Goal: Communication & Community: Answer question/provide support

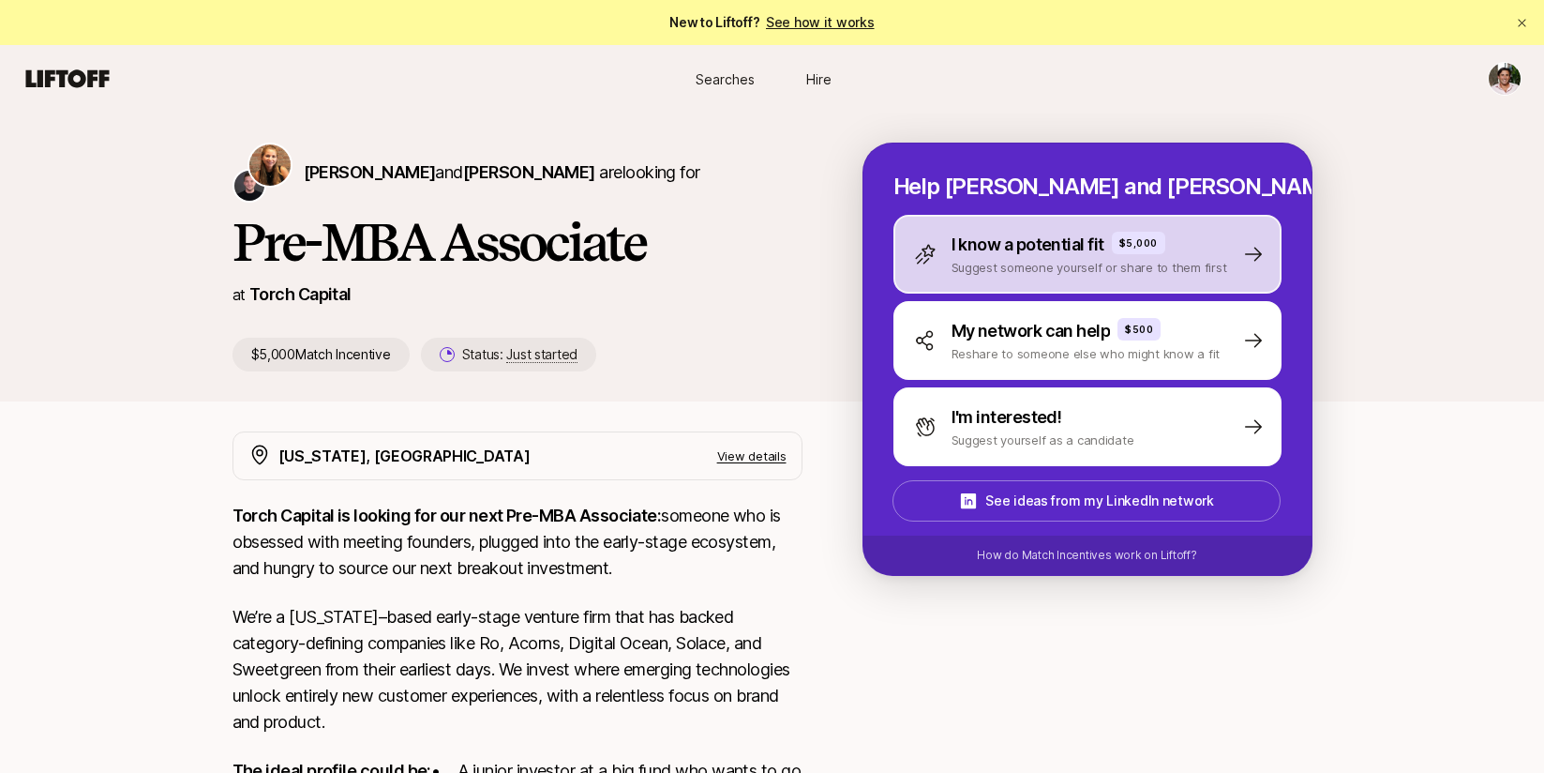
click at [988, 249] on p "I know a potential fit" at bounding box center [1028, 245] width 153 height 26
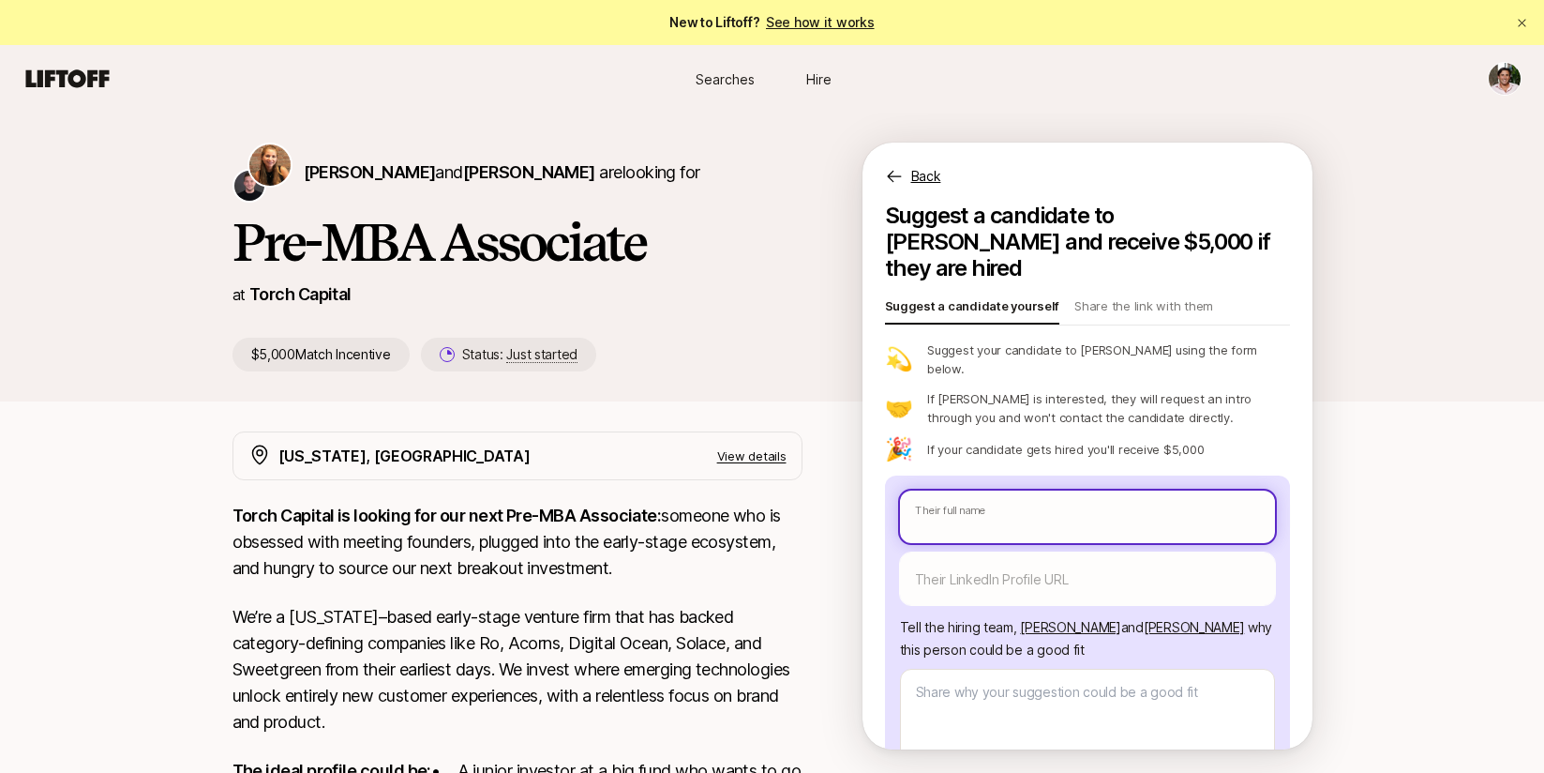
click at [972, 490] on input "text" at bounding box center [1087, 516] width 375 height 53
type textarea "x"
type input "M"
type textarea "x"
type input "Ma"
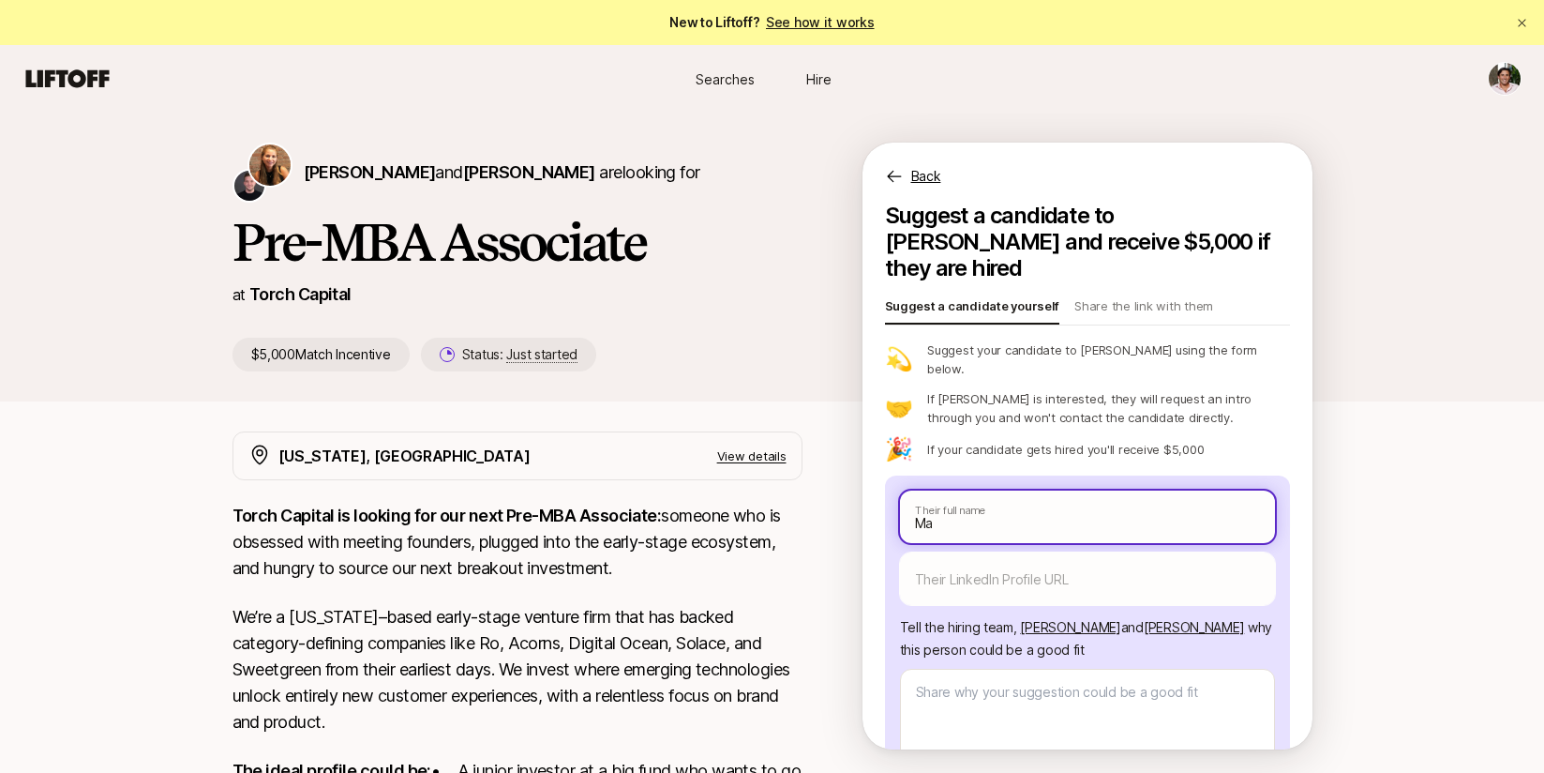
type textarea "x"
type input "Madi"
type textarea "x"
type input "Madio"
type textarea "x"
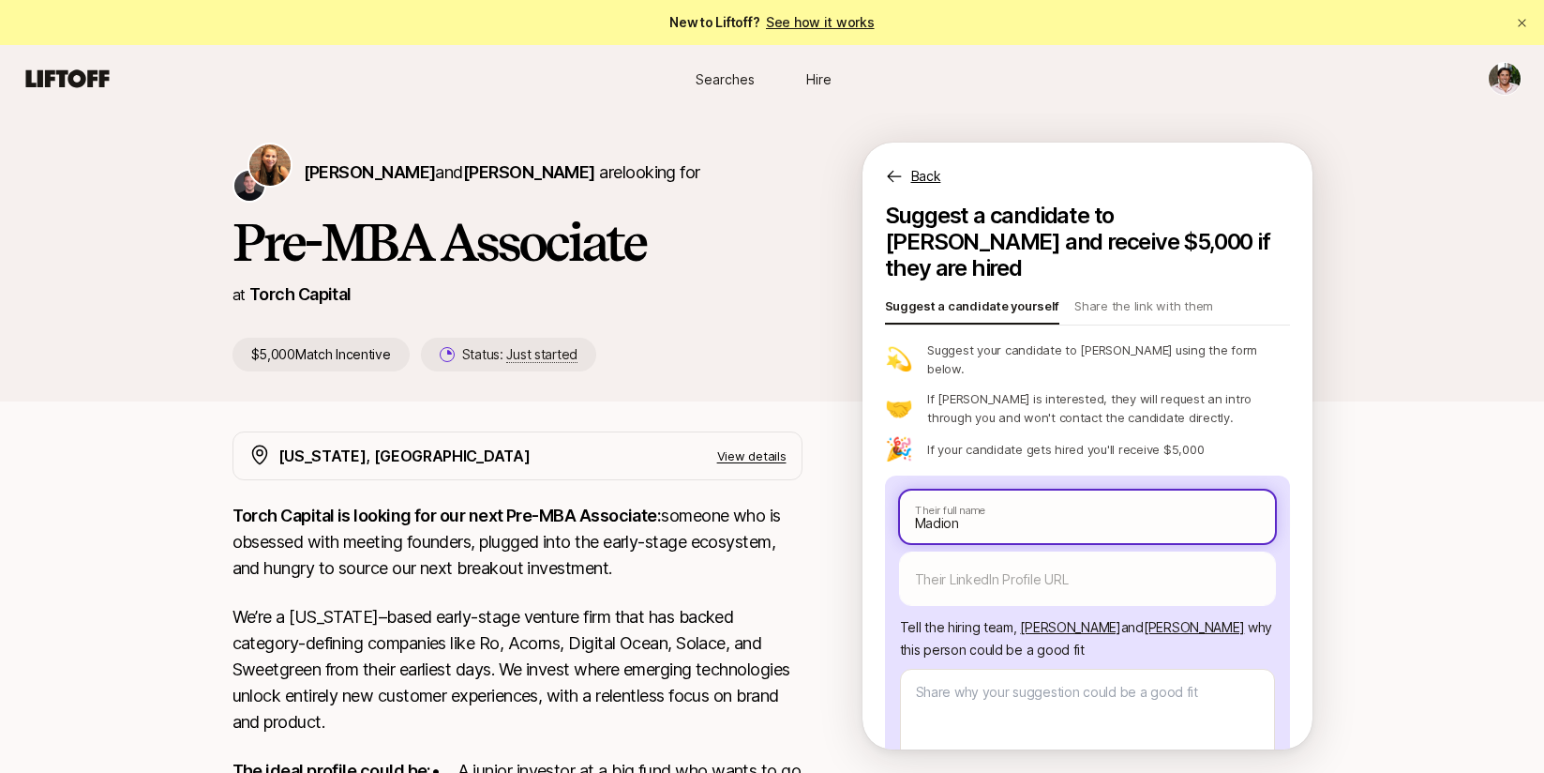
type input "Madion"
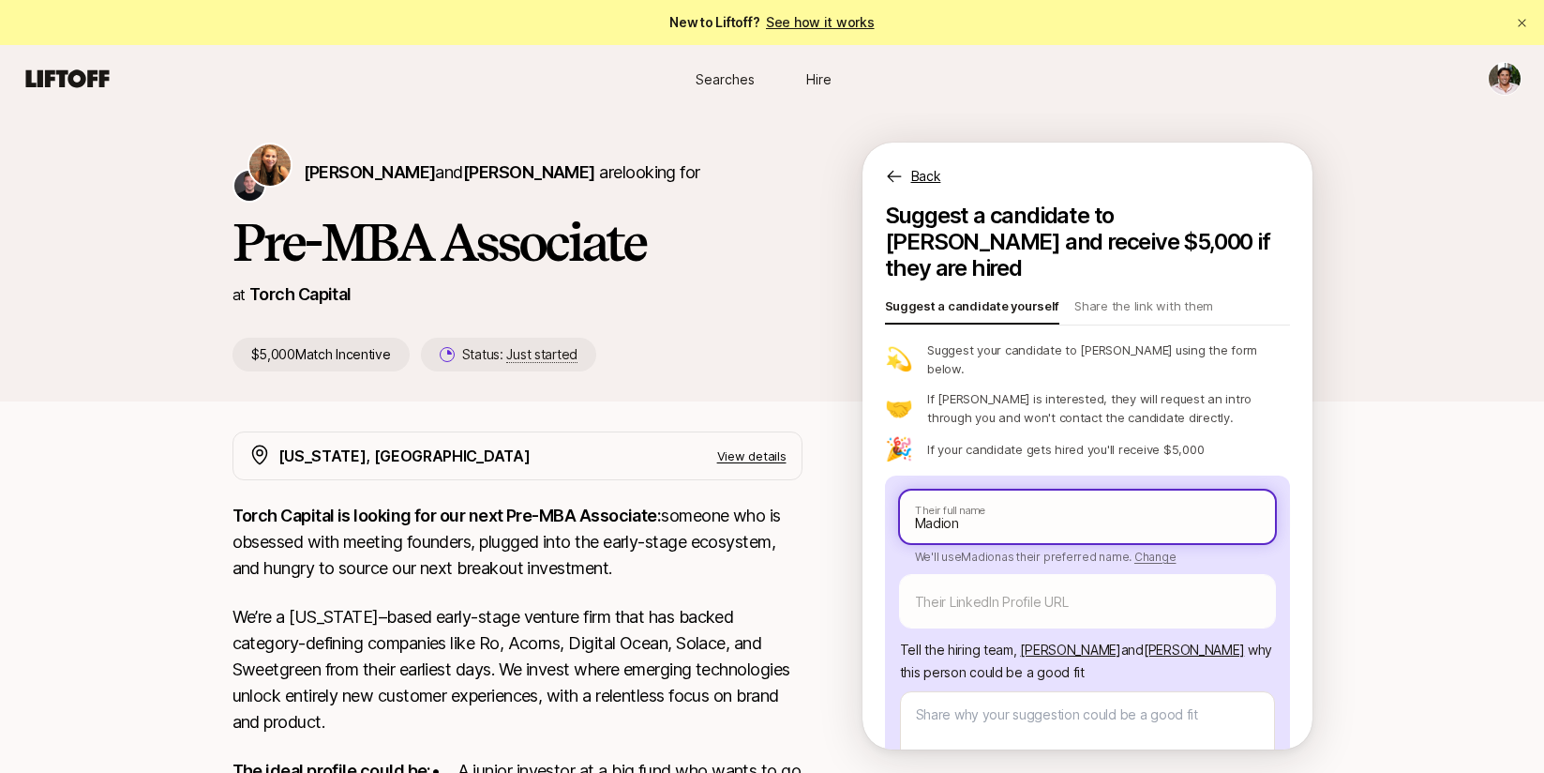
type textarea "x"
type input "Madion A"
type textarea "x"
type input "Madion An"
type textarea "x"
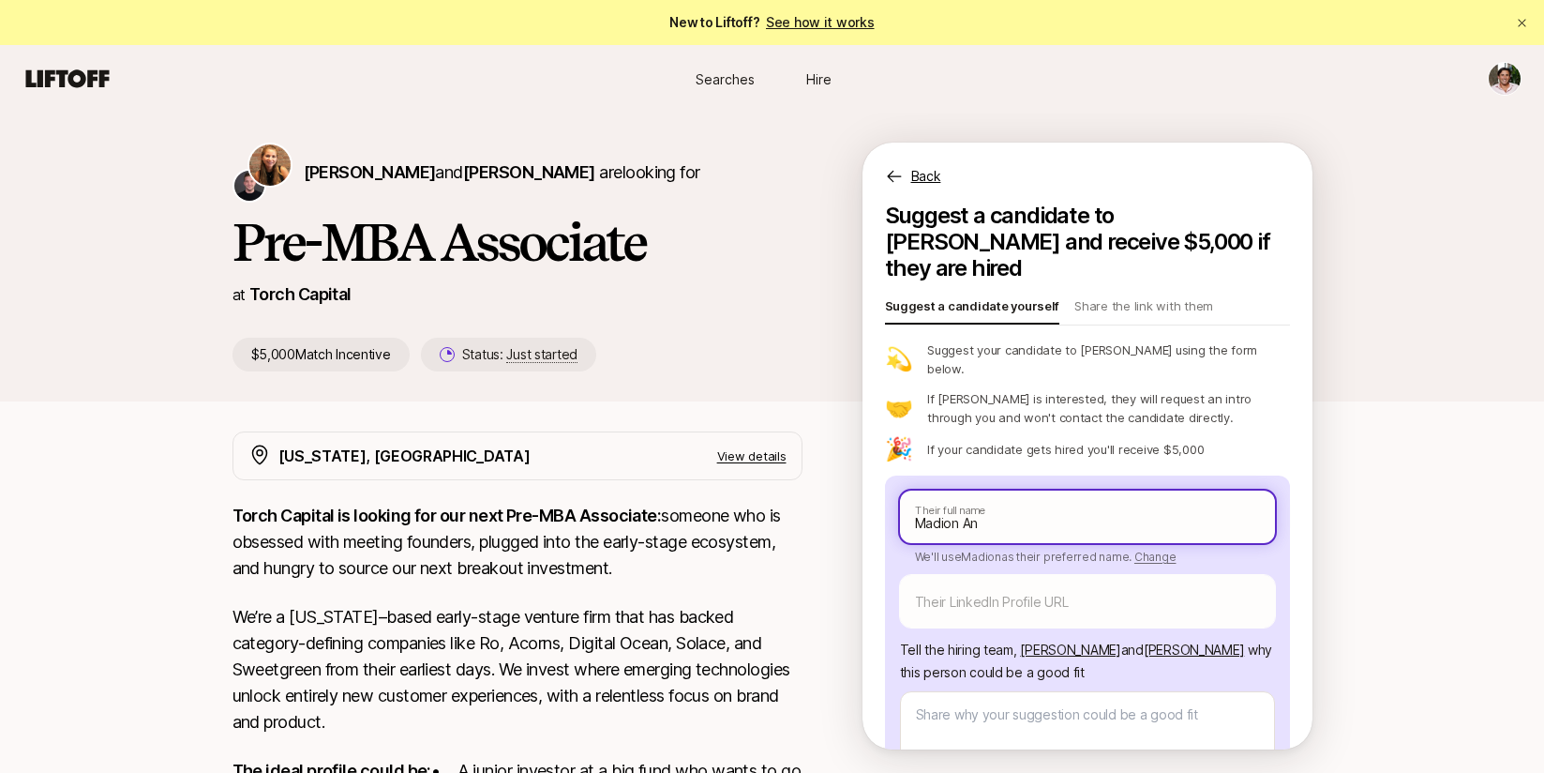
type input "Madion And"
type textarea "x"
type input "[PERSON_NAME]"
type textarea "x"
type input "[PERSON_NAME]"
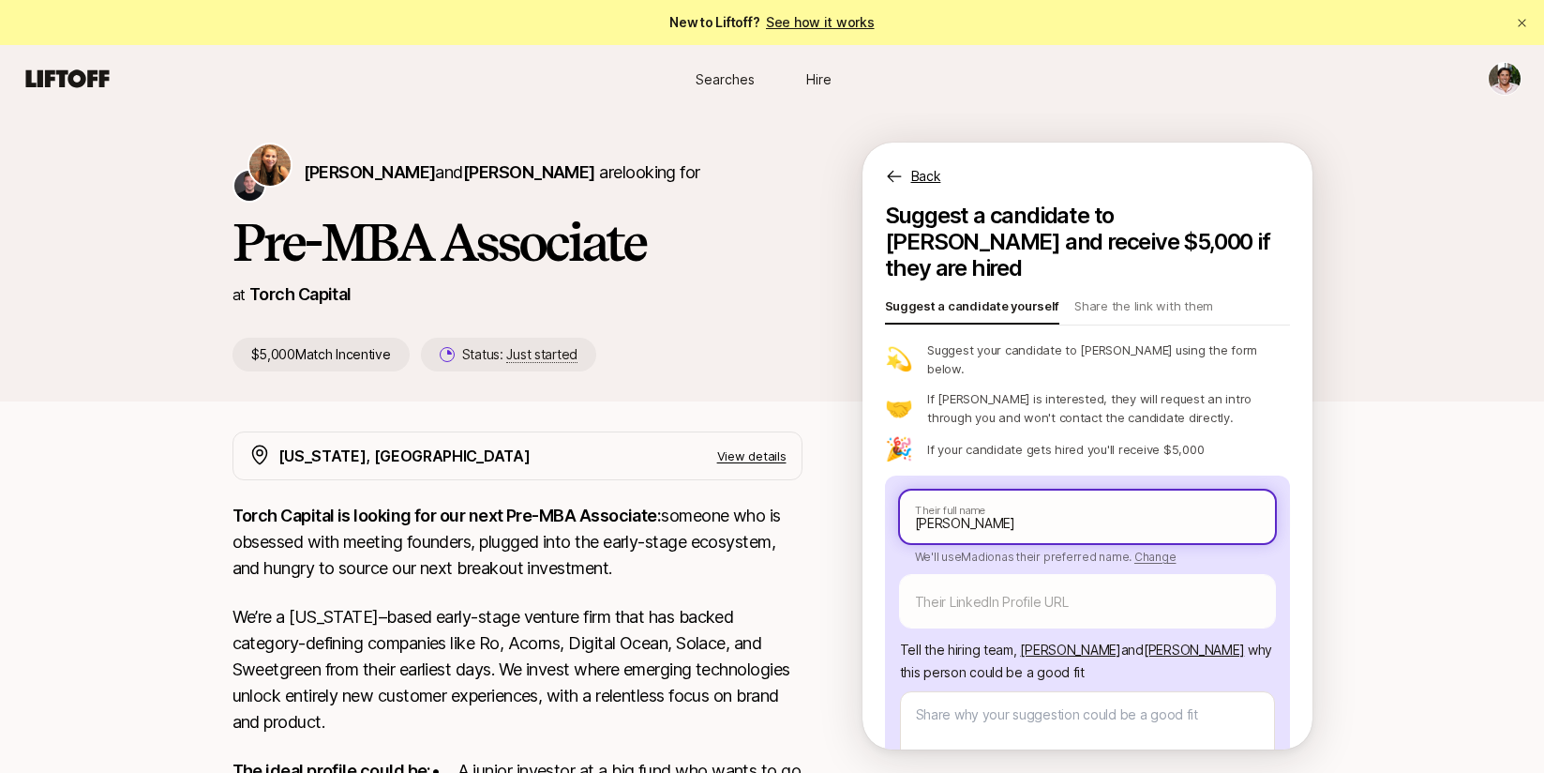
type textarea "x"
type input "Madion Andion"
type textarea "x"
type input "Madion Andiona"
type textarea "x"
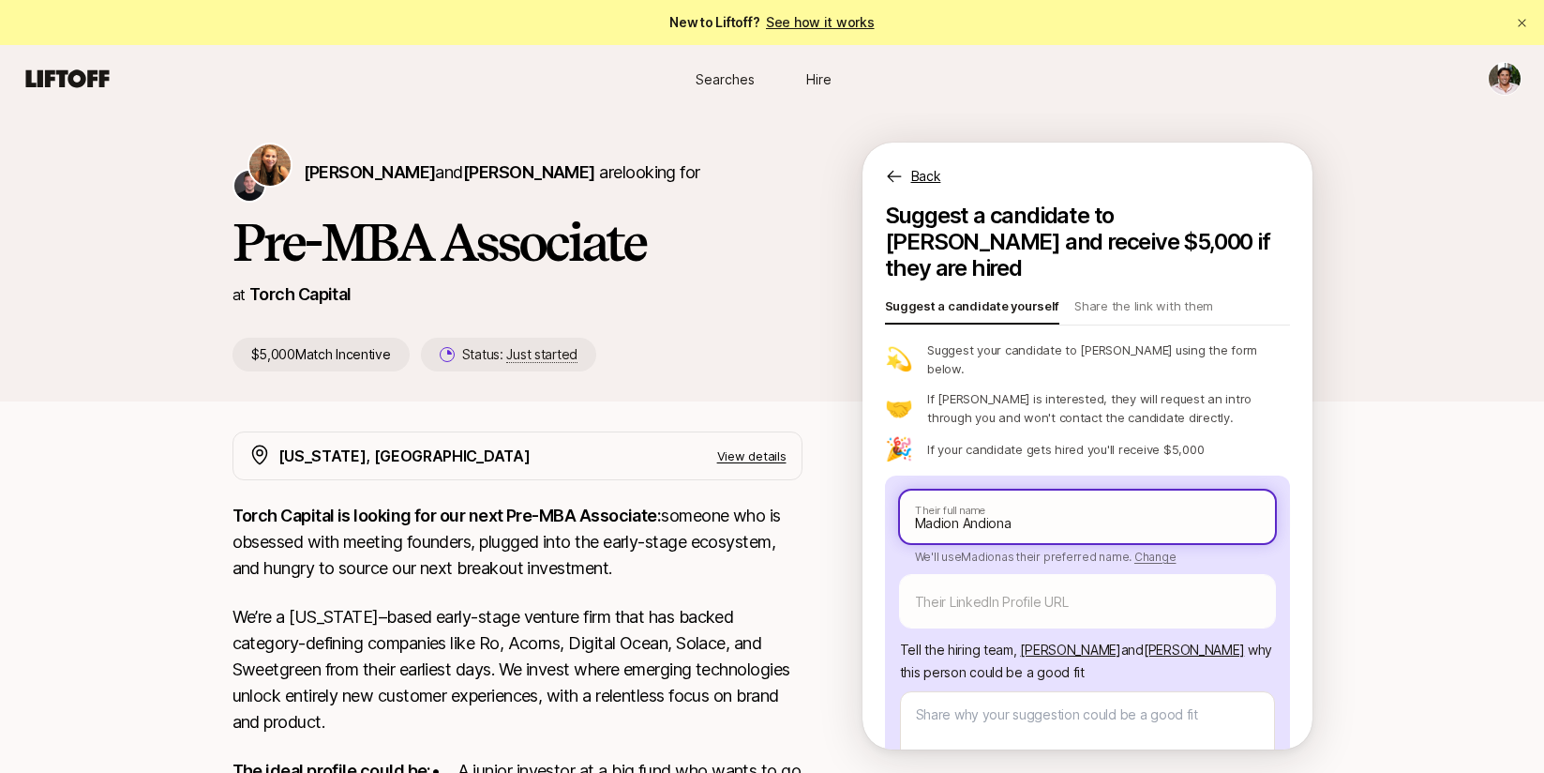
type input "Madion Andionad"
type textarea "x"
type input "Madion Andionadi"
type textarea "x"
type input "Madion Andionadis"
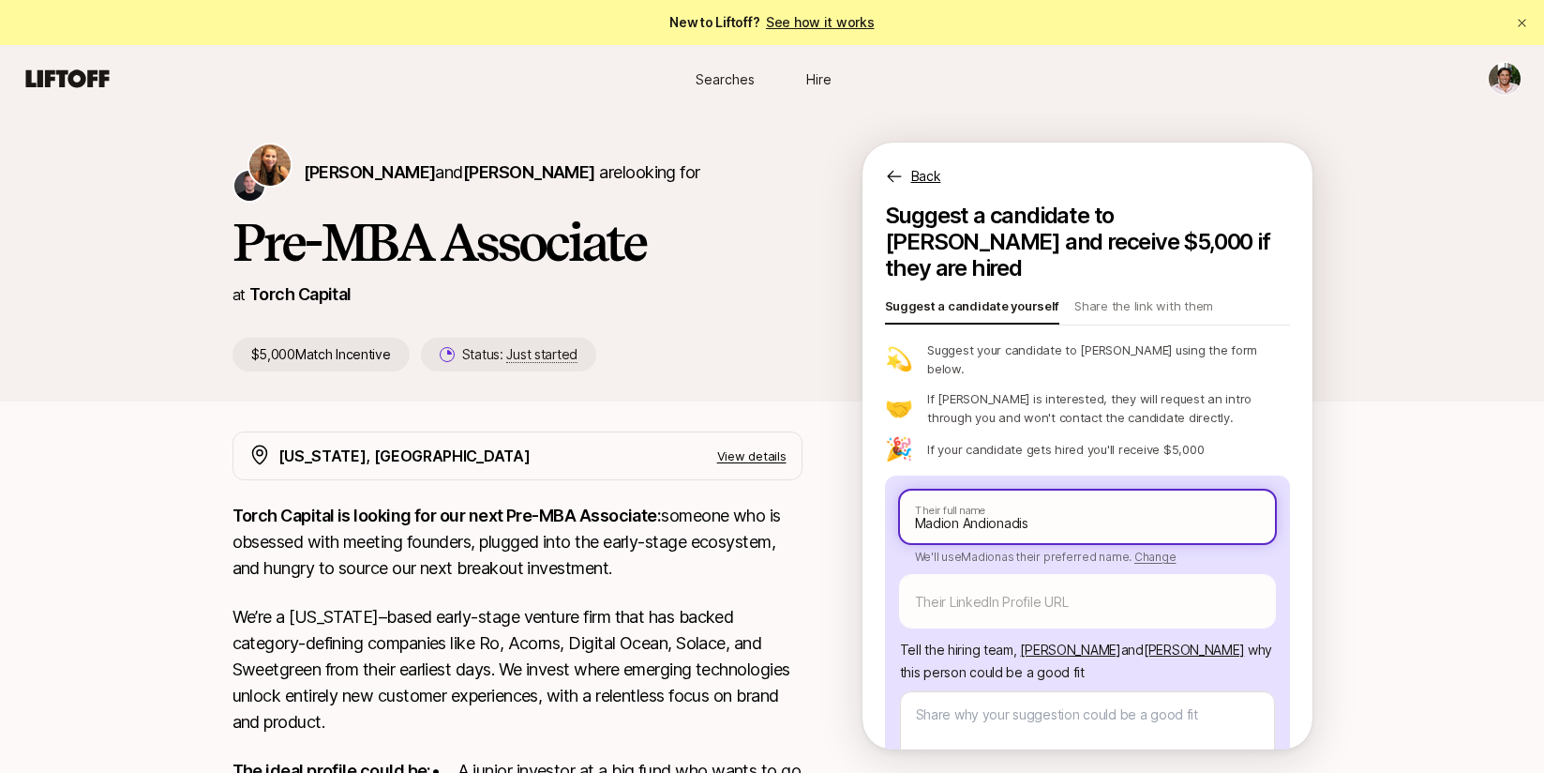
click at [990, 490] on input "Madion Andionadis" at bounding box center [1087, 516] width 375 height 53
type textarea "x"
type input "[PERSON_NAME]"
type textarea "x"
type input "Madion Andoniadis"
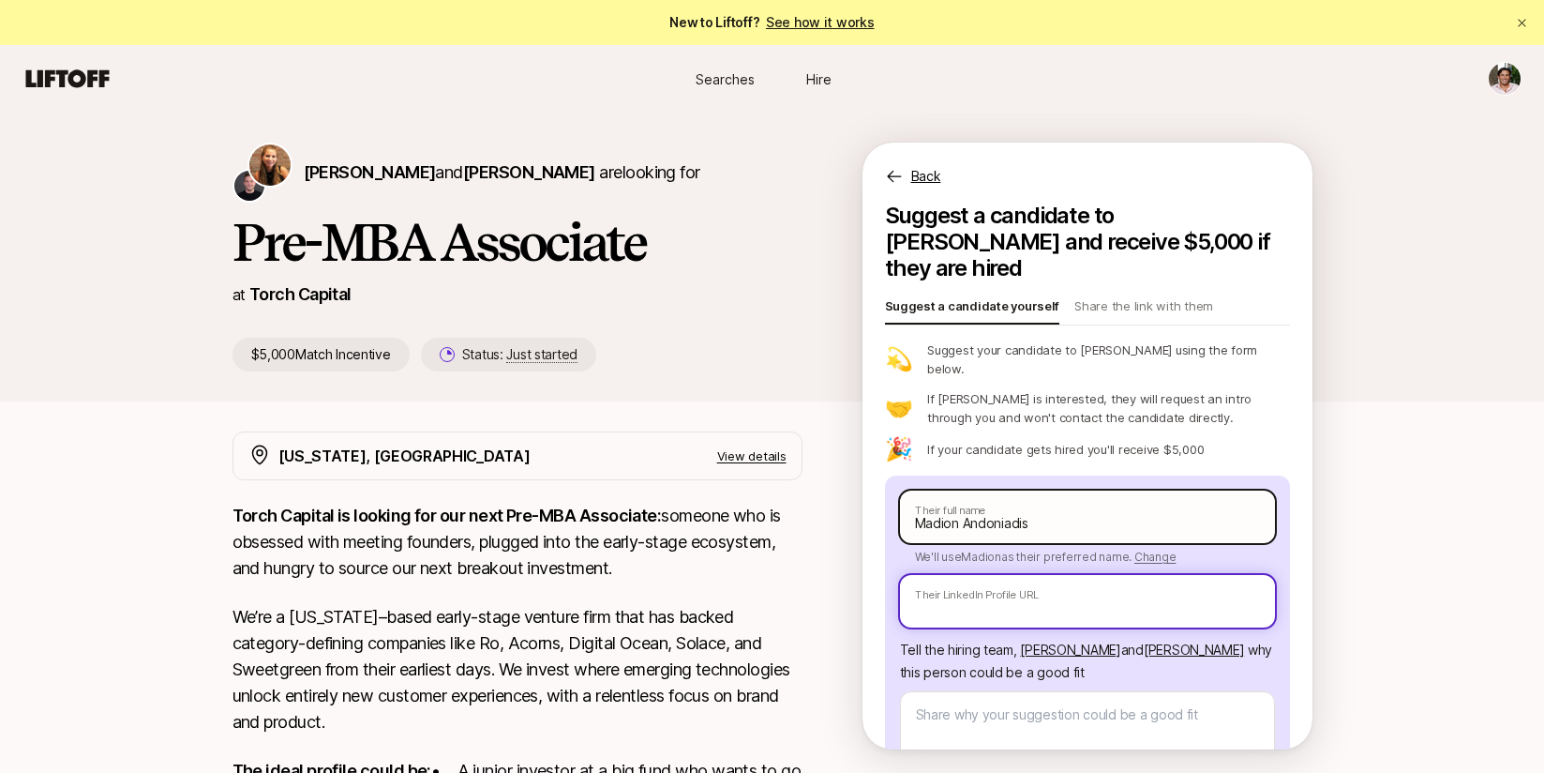
paste input "[URL][DOMAIN_NAME]"
type textarea "x"
type input "[URL][DOMAIN_NAME]"
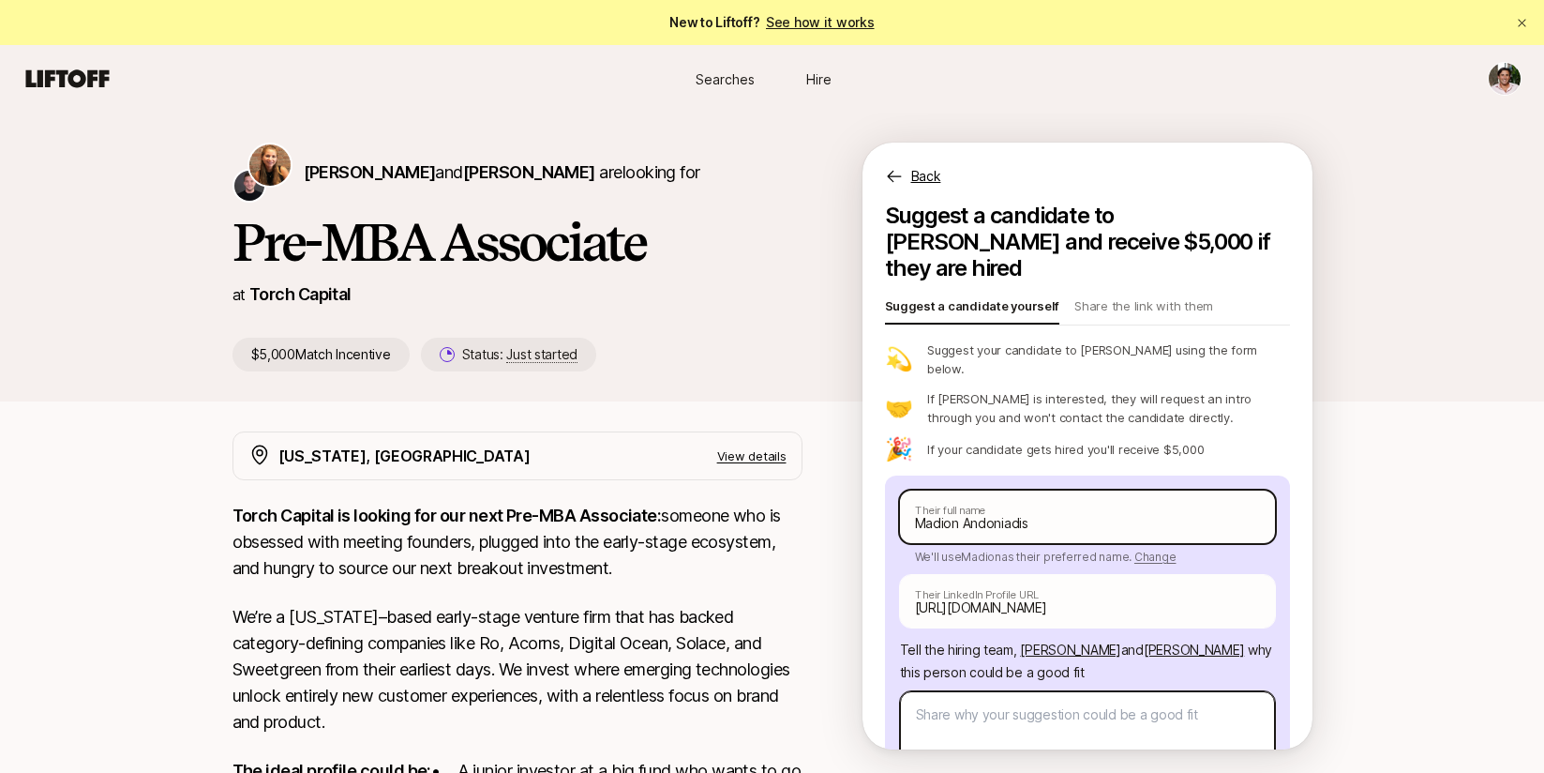
scroll to position [0, 0]
type textarea "x"
type textarea "M"
type textarea "x"
type textarea "Ma"
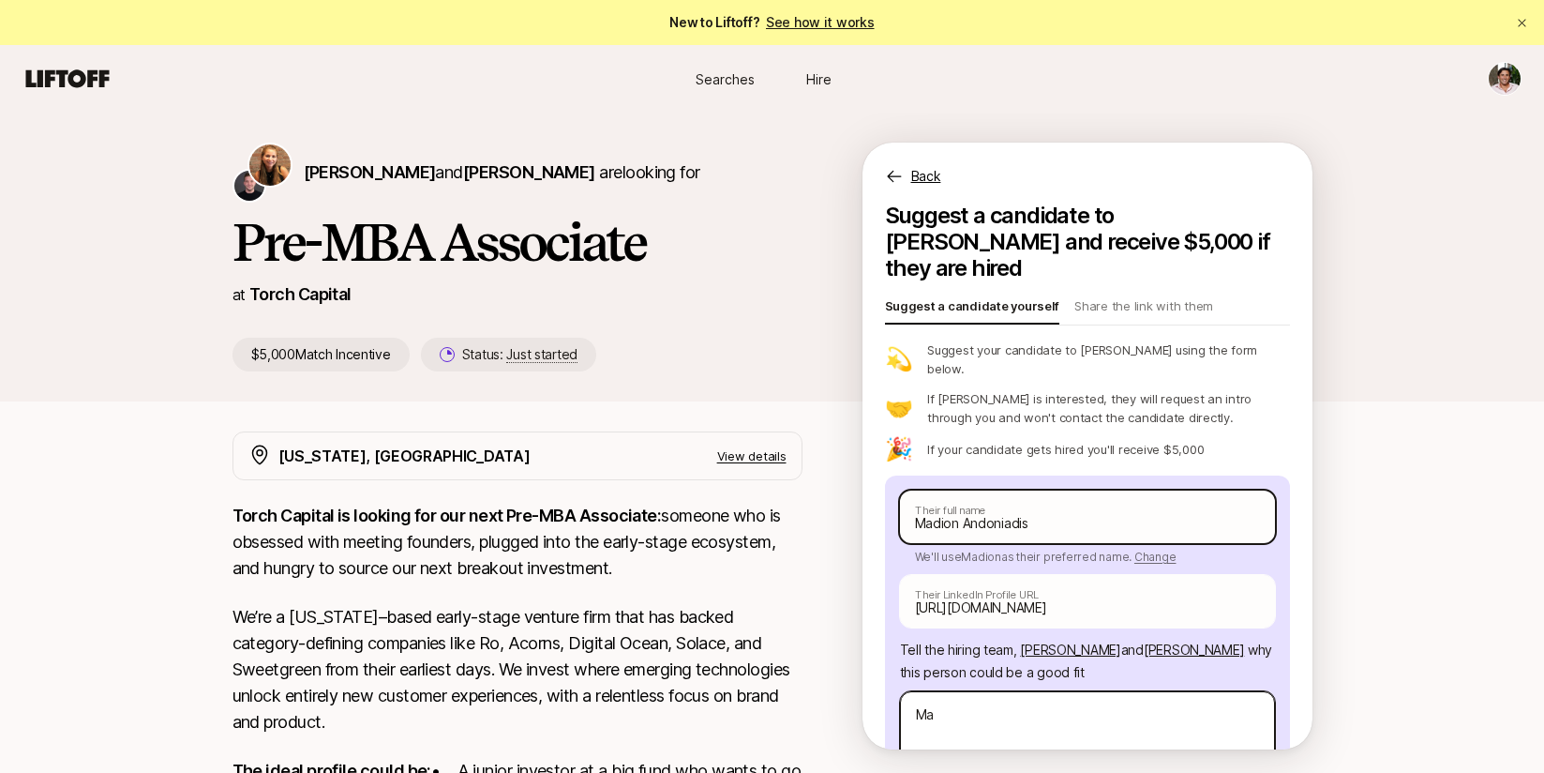
type textarea "x"
type textarea "Mad"
type textarea "x"
type textarea "Madi"
type textarea "x"
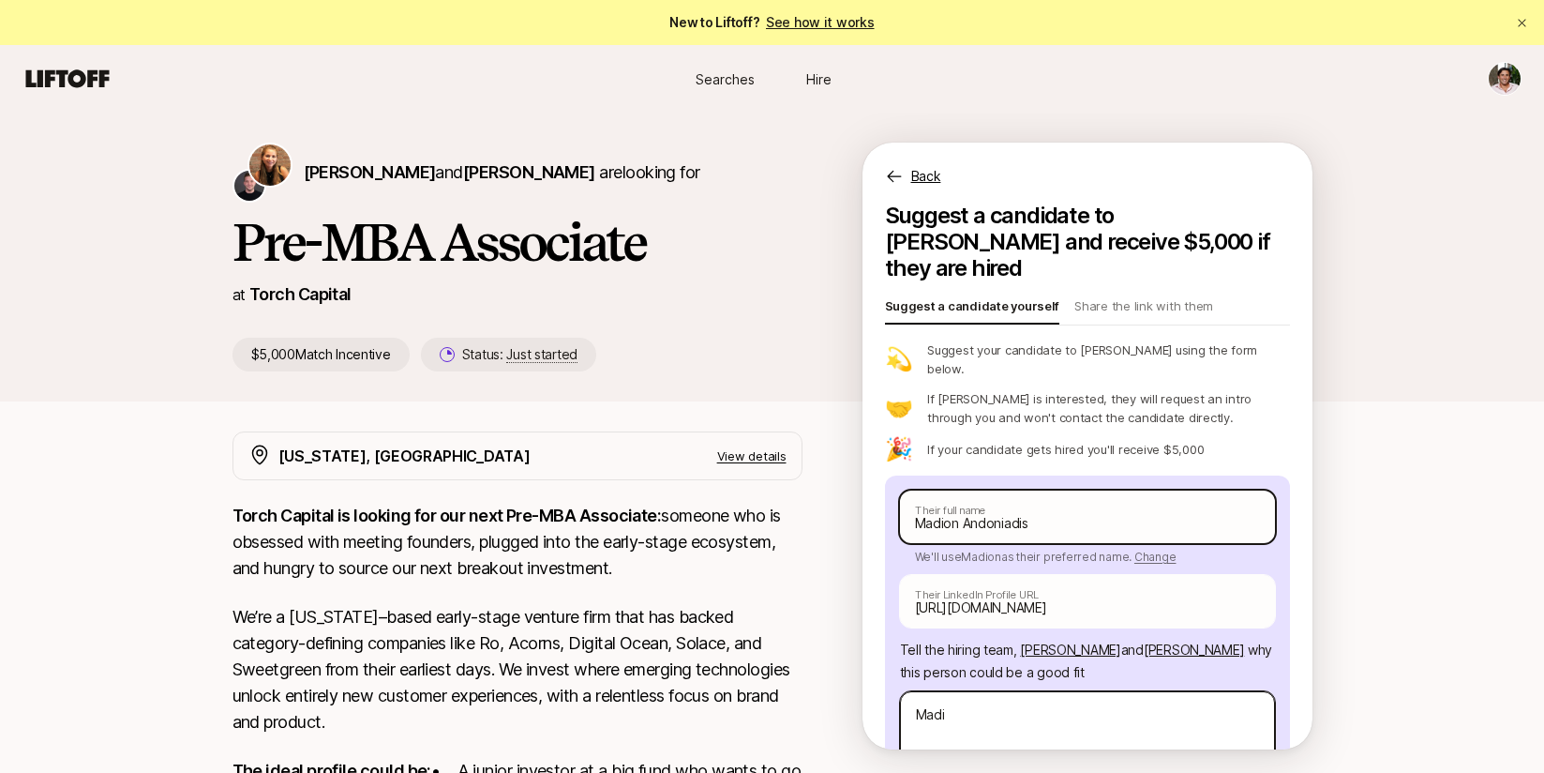
type textarea "Madis"
type textarea "x"
type textarea "Madiso"
type textarea "x"
type textarea "[GEOGRAPHIC_DATA]"
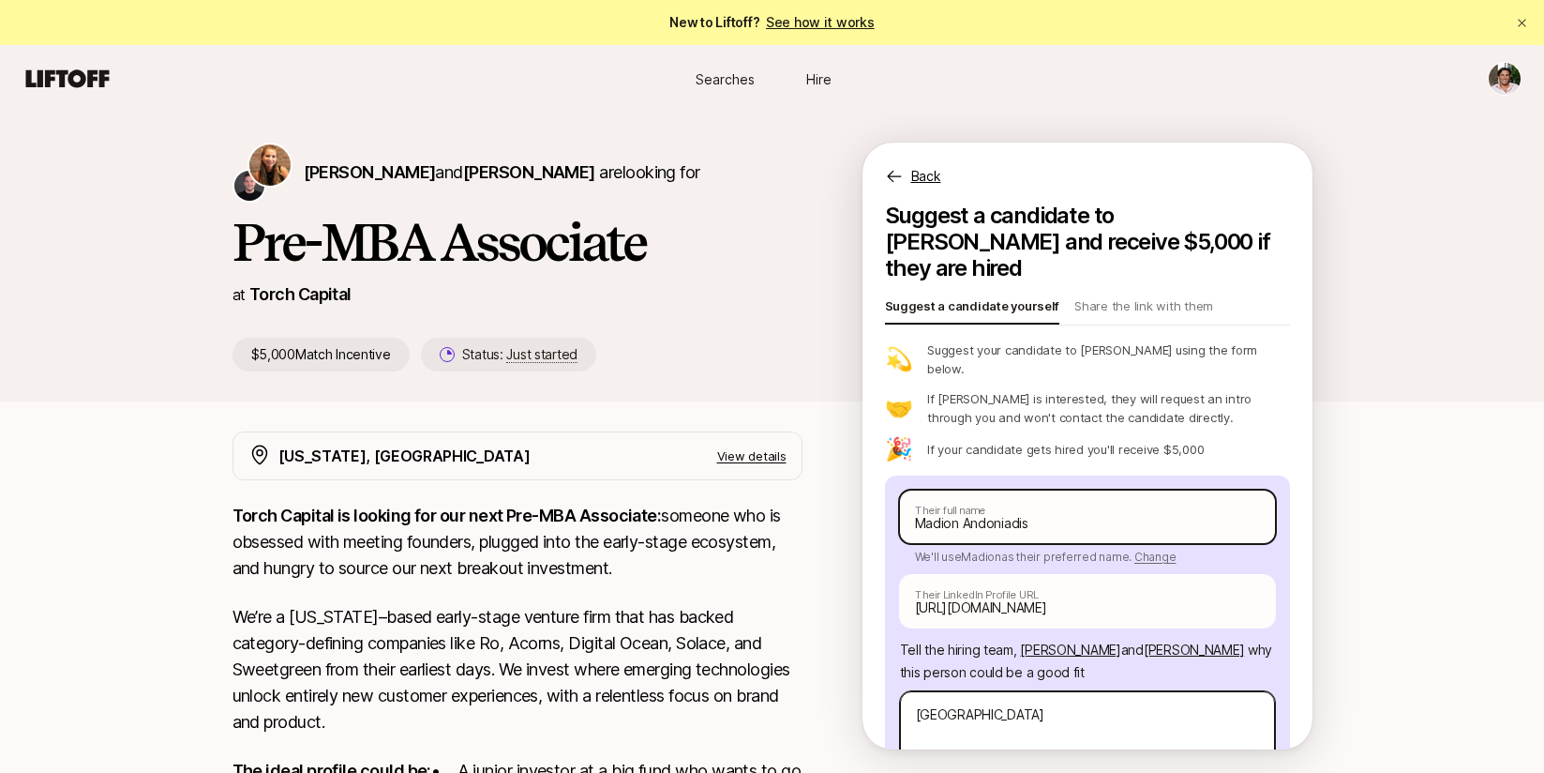
type textarea "x"
type textarea "[GEOGRAPHIC_DATA]"
type textarea "x"
type textarea "[PERSON_NAME]"
type textarea "x"
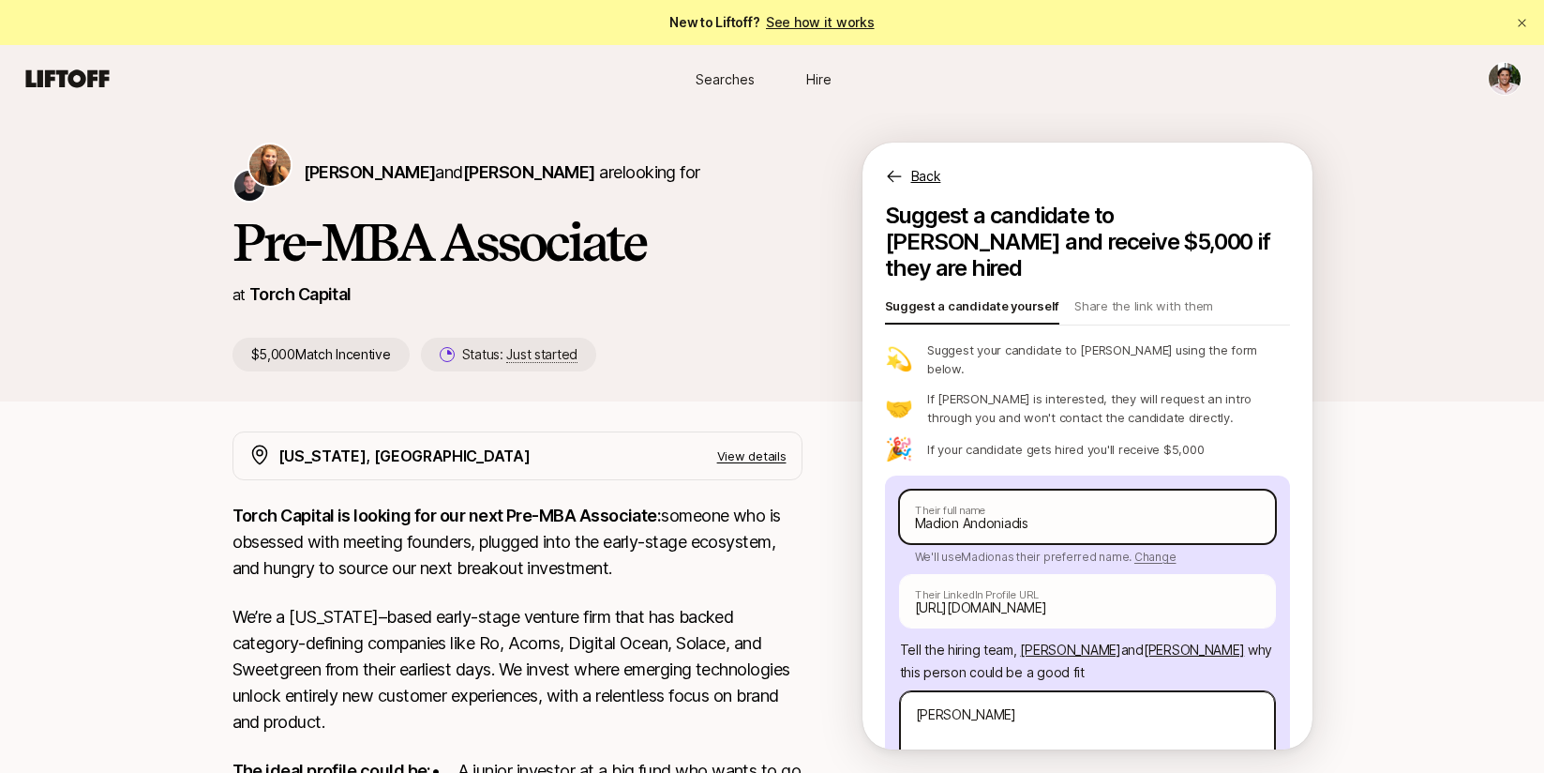
type textarea "Madison wo"
type textarea "x"
type textarea "Madison work"
type textarea "x"
type textarea "Madison worke"
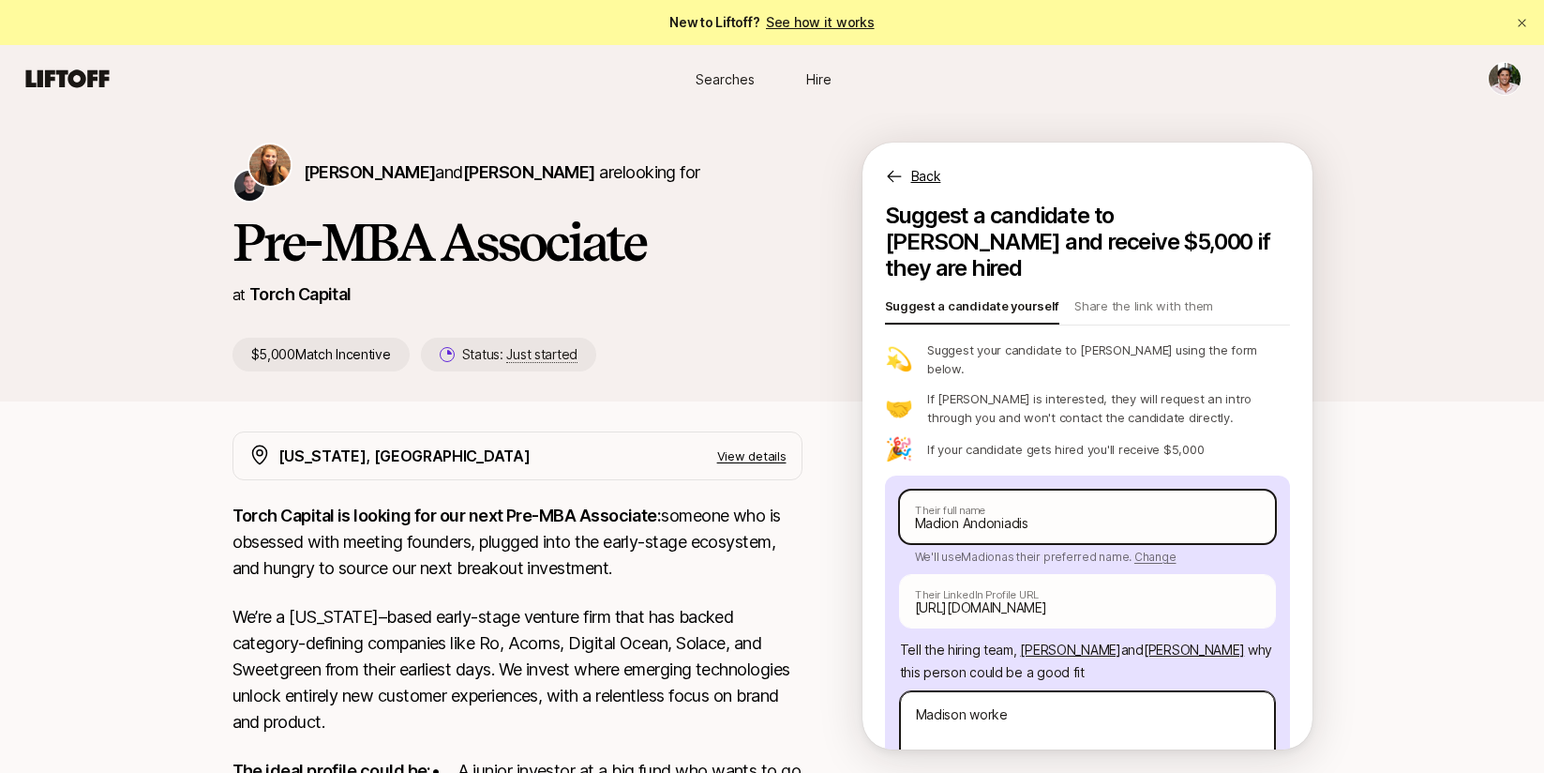
type textarea "x"
type textarea "[PERSON_NAME] worked"
type textarea "x"
type textarea "[PERSON_NAME] worked"
type textarea "x"
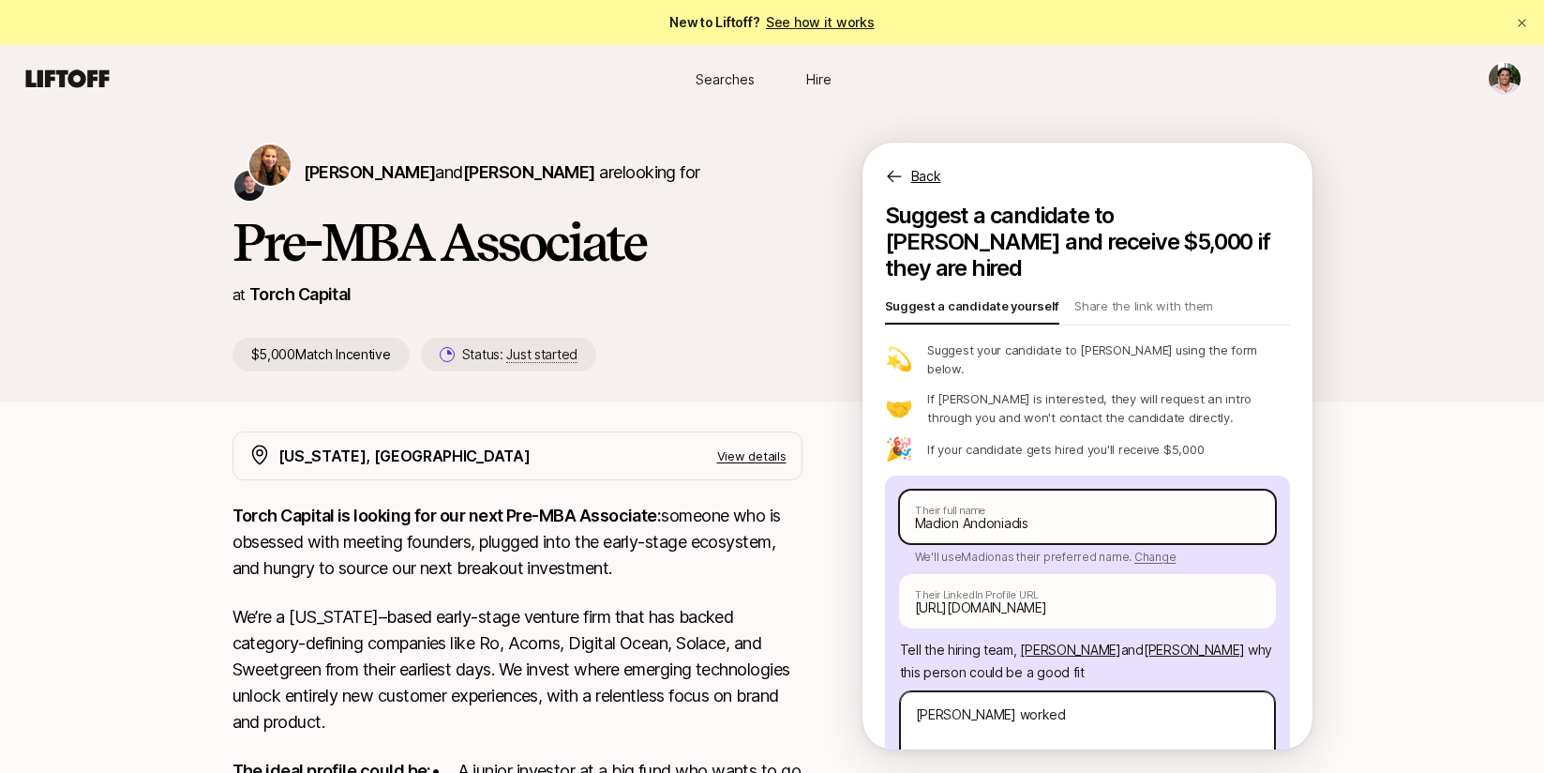
type textarea "[PERSON_NAME] worked f"
type textarea "x"
type textarea "[PERSON_NAME] worked fo"
type textarea "x"
type textarea "[PERSON_NAME] worked for"
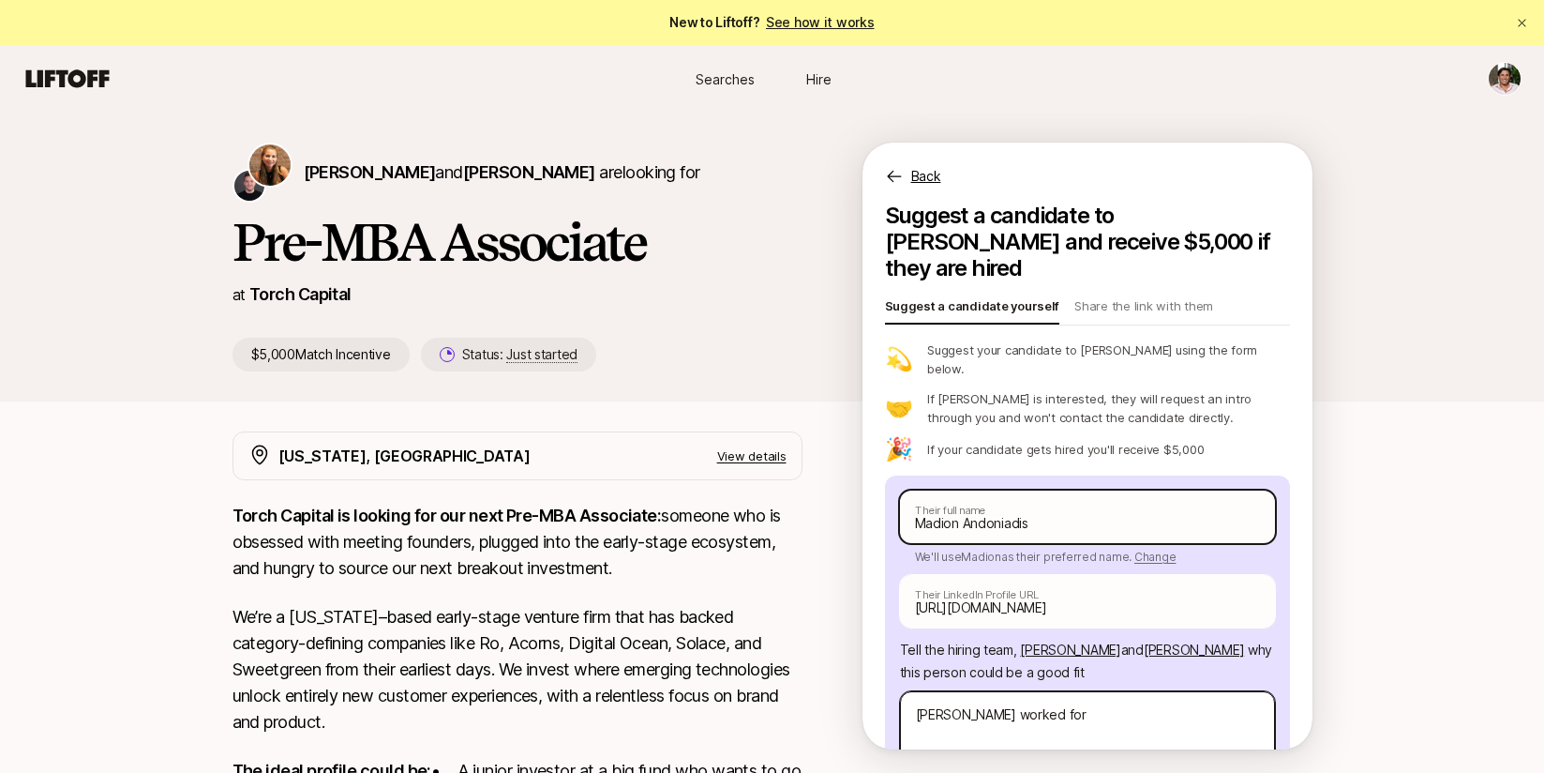
type textarea "x"
type textarea "[PERSON_NAME] worked for"
type textarea "x"
type textarea "[PERSON_NAME] worked for u"
type textarea "x"
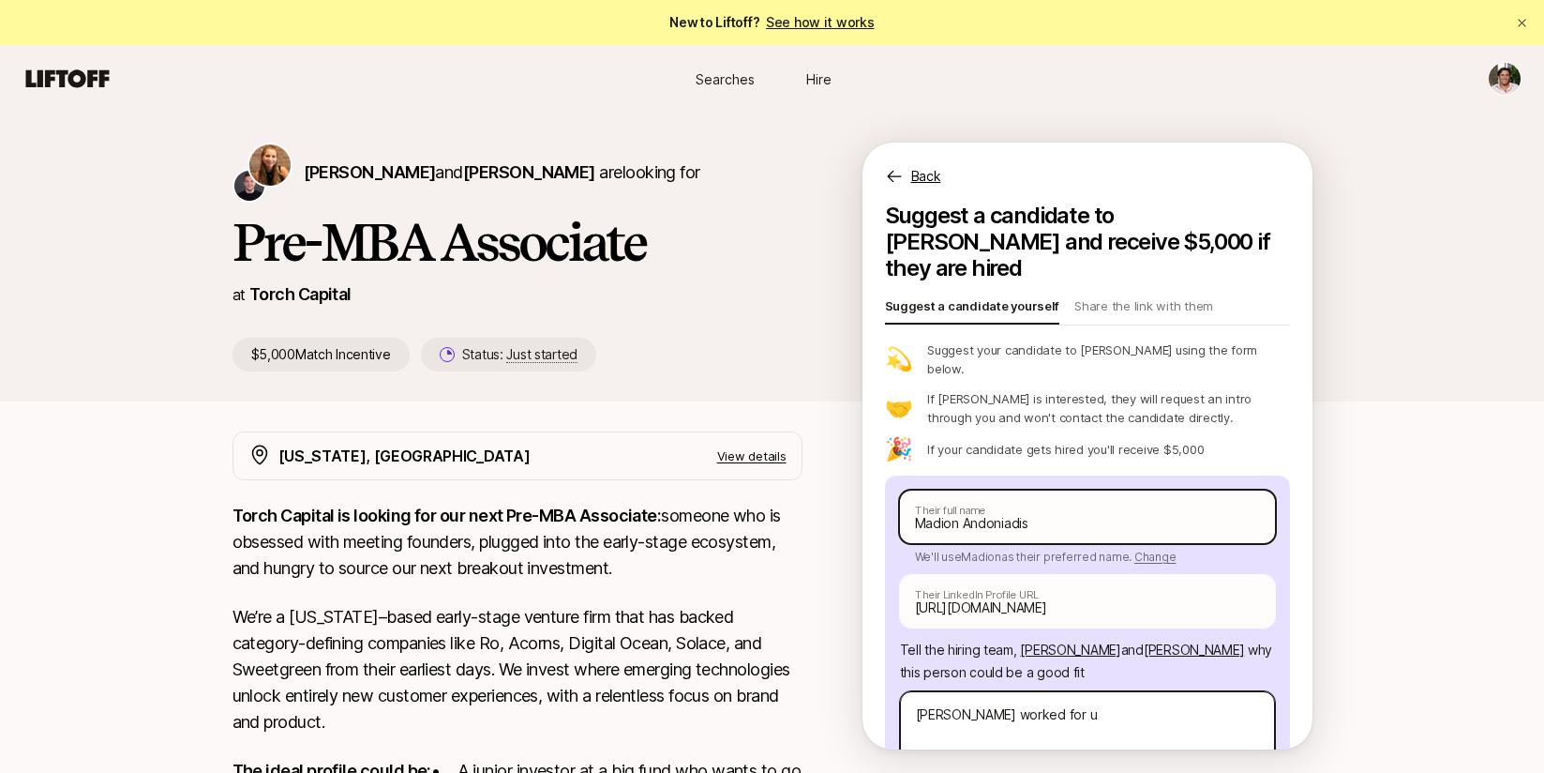
type textarea "[PERSON_NAME] worked for us"
type textarea "x"
type textarea "[PERSON_NAME] worked for us"
type textarea "x"
type textarea "[PERSON_NAME] worked for us 5"
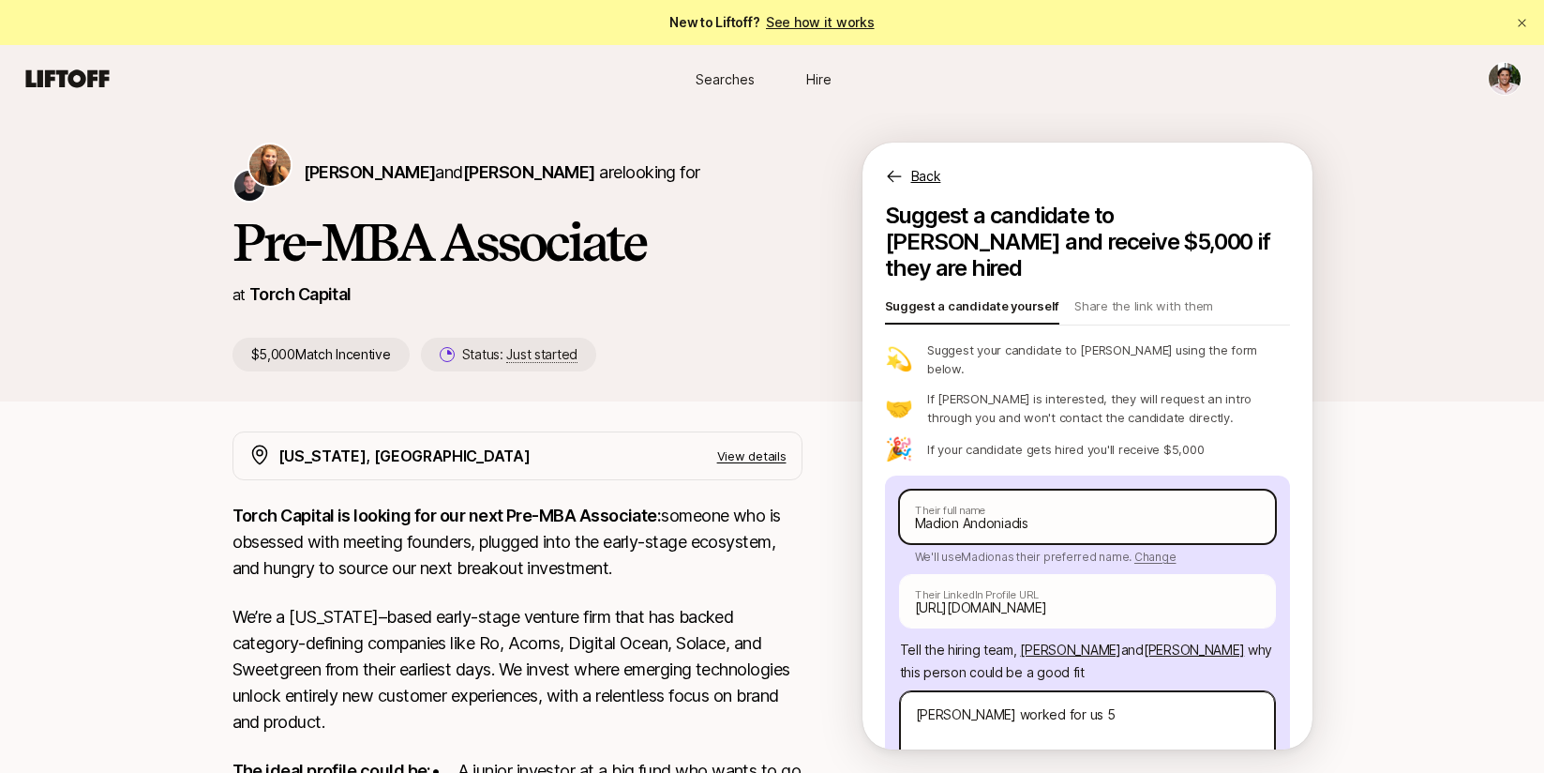
type textarea "x"
type textarea "[PERSON_NAME] worked for us 5"
type textarea "x"
type textarea "[PERSON_NAME] worked for us 5 y"
type textarea "x"
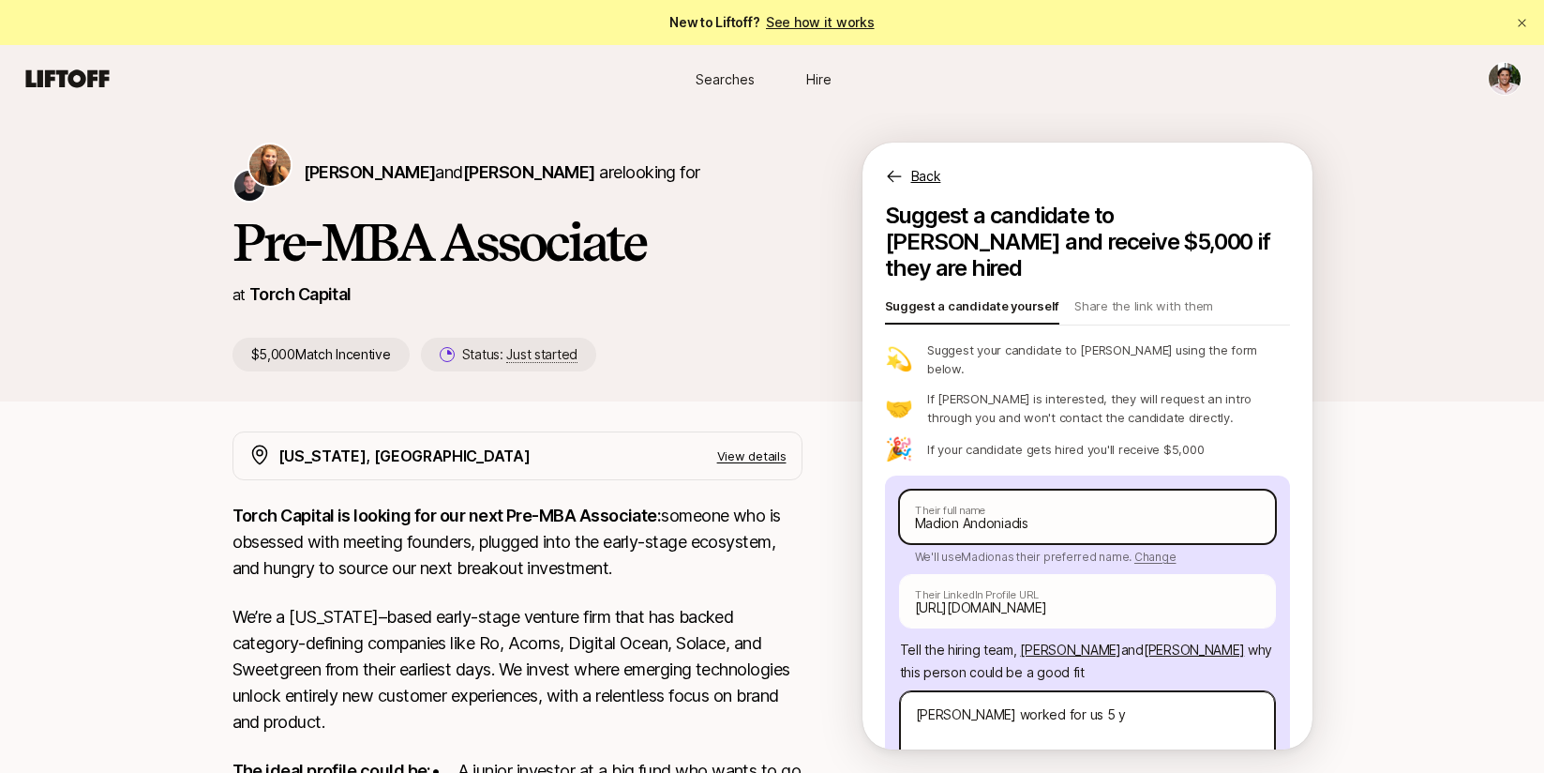
type textarea "[PERSON_NAME] worked for us 5 ye"
type textarea "x"
type textarea "[PERSON_NAME] worked for us 5 yea"
type textarea "x"
type textarea "[PERSON_NAME] worked for us 5 year"
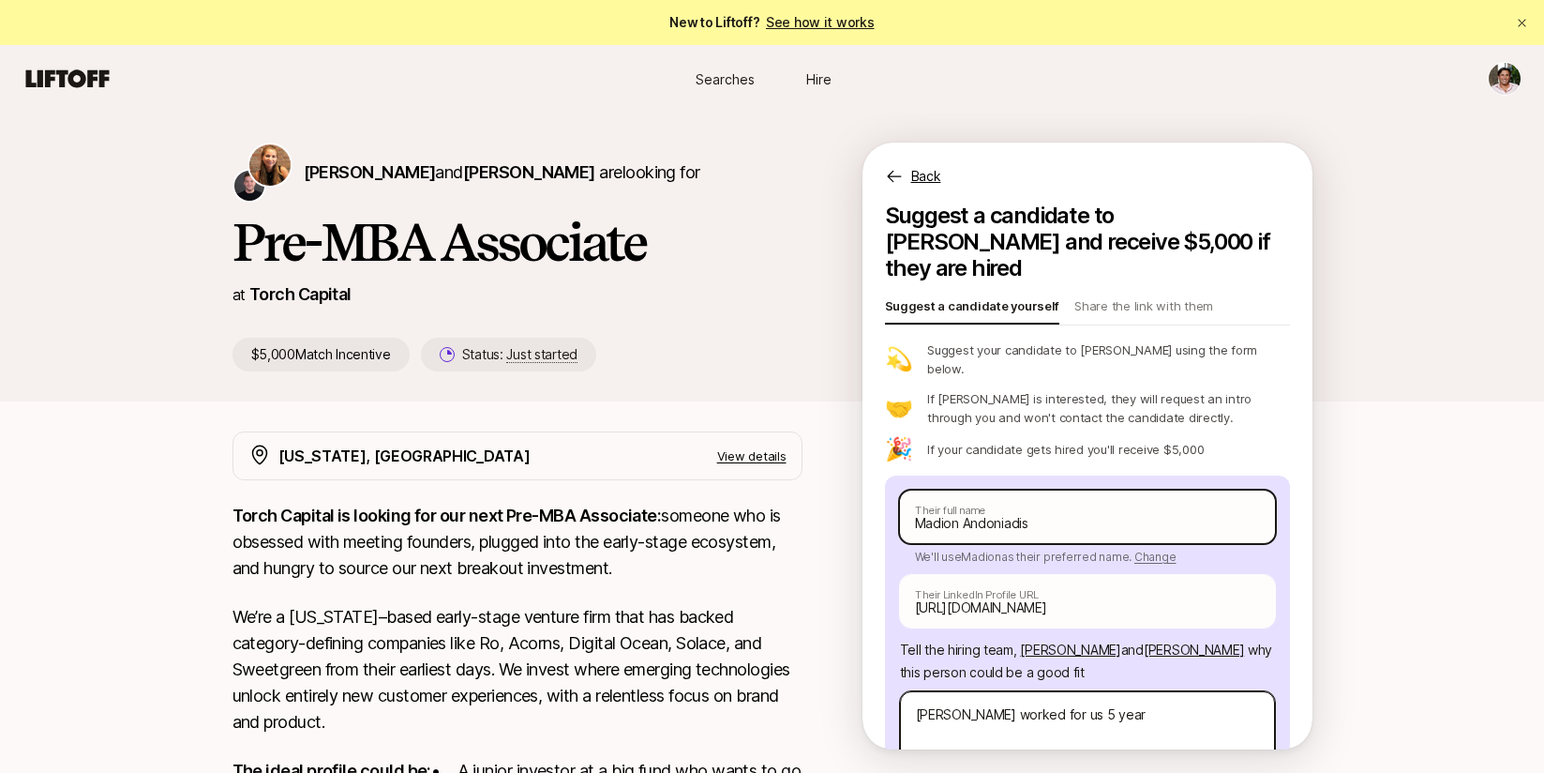
type textarea "x"
type textarea "[PERSON_NAME] worked for us 5 years"
type textarea "x"
type textarea "[PERSON_NAME] worked for us 5 years"
type textarea "x"
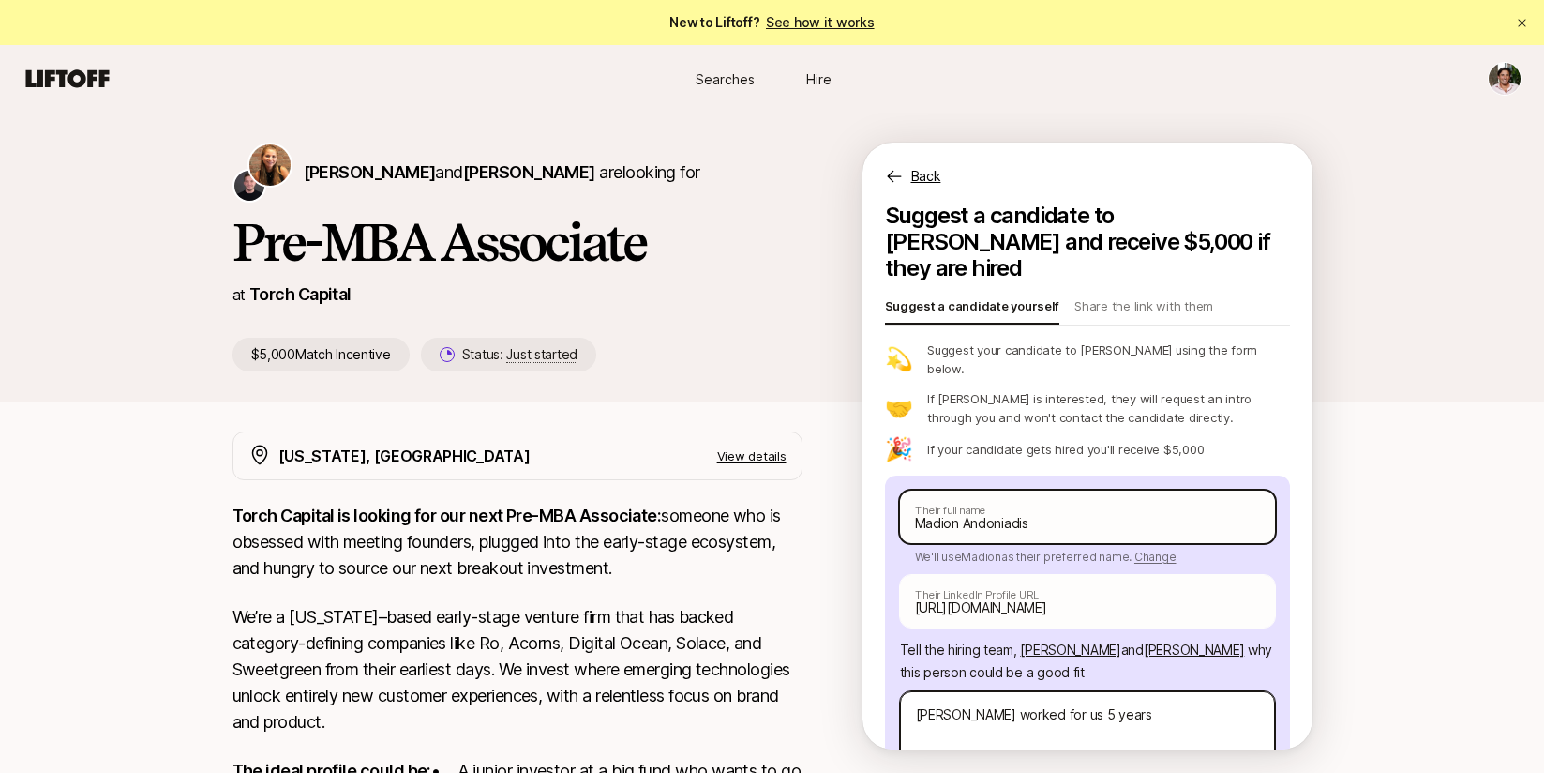
type textarea "[PERSON_NAME] worked for us 5 years a"
type textarea "x"
type textarea "[PERSON_NAME] worked for us [DATE]"
type textarea "x"
type textarea "[PERSON_NAME] worked for us [DATE]"
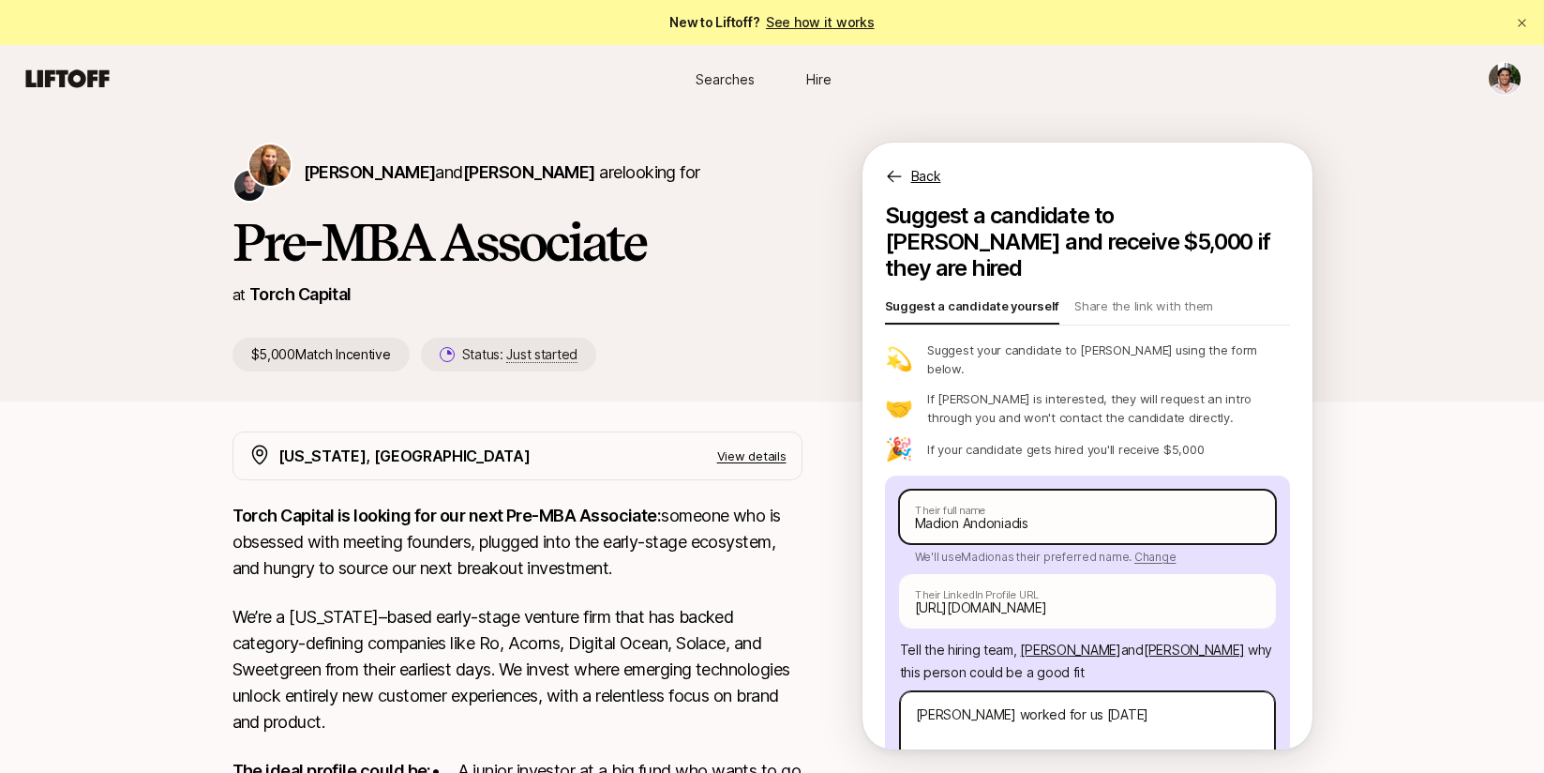
type textarea "x"
type textarea "[PERSON_NAME] worked for us [DATE] an"
type textarea "x"
type textarea "[PERSON_NAME] worked for us [DATE] and"
type textarea "x"
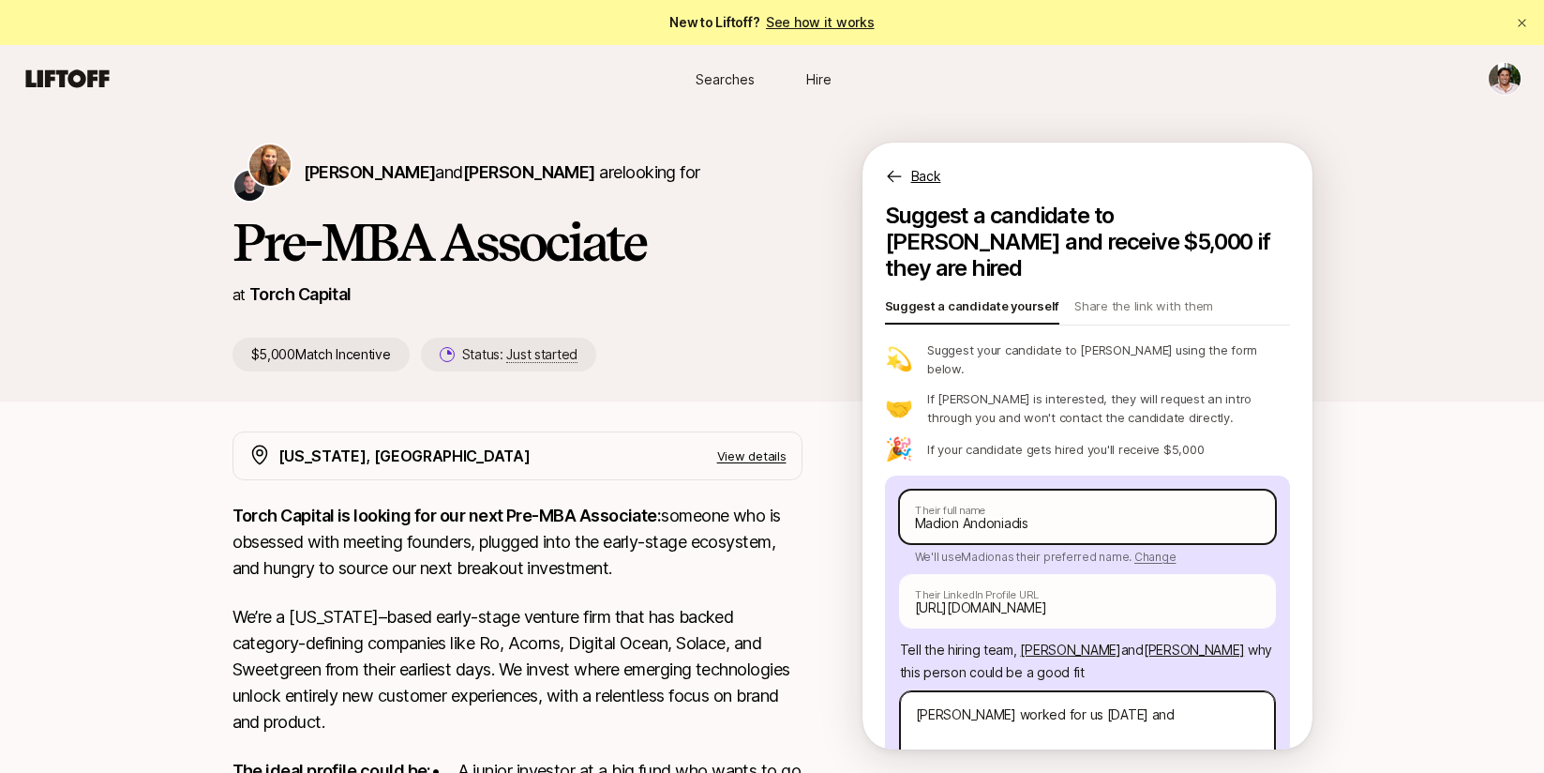
type textarea "[PERSON_NAME] worked for us [DATE] and"
type textarea "x"
type textarea "[PERSON_NAME] worked for us [DATE] and ha"
type textarea "x"
type textarea "[PERSON_NAME] worked for us [DATE] and has"
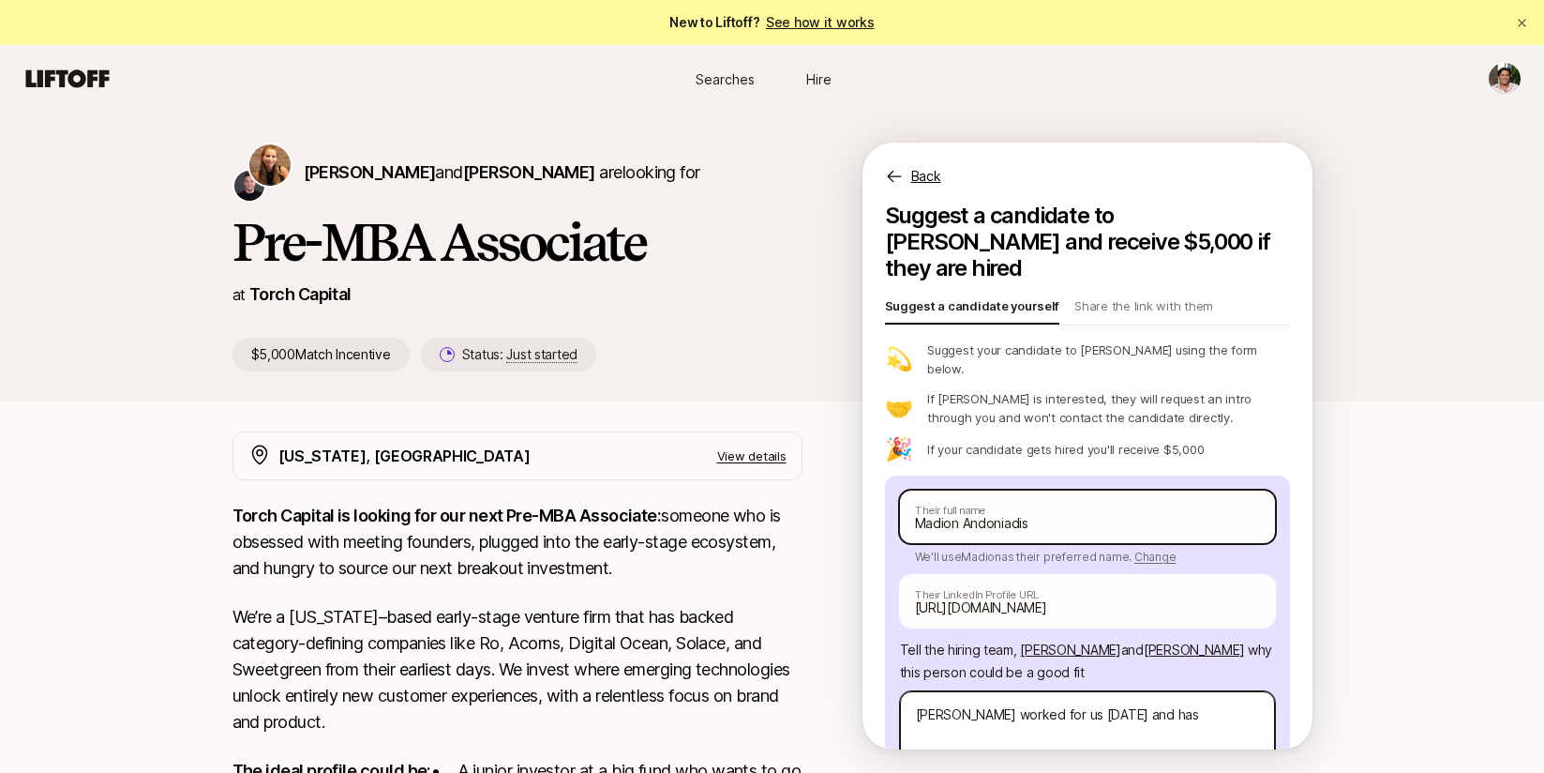
type textarea "x"
type textarea "[PERSON_NAME] worked for us [DATE] and has"
type textarea "x"
type textarea "[PERSON_NAME] worked for us [DATE] and has b"
type textarea "x"
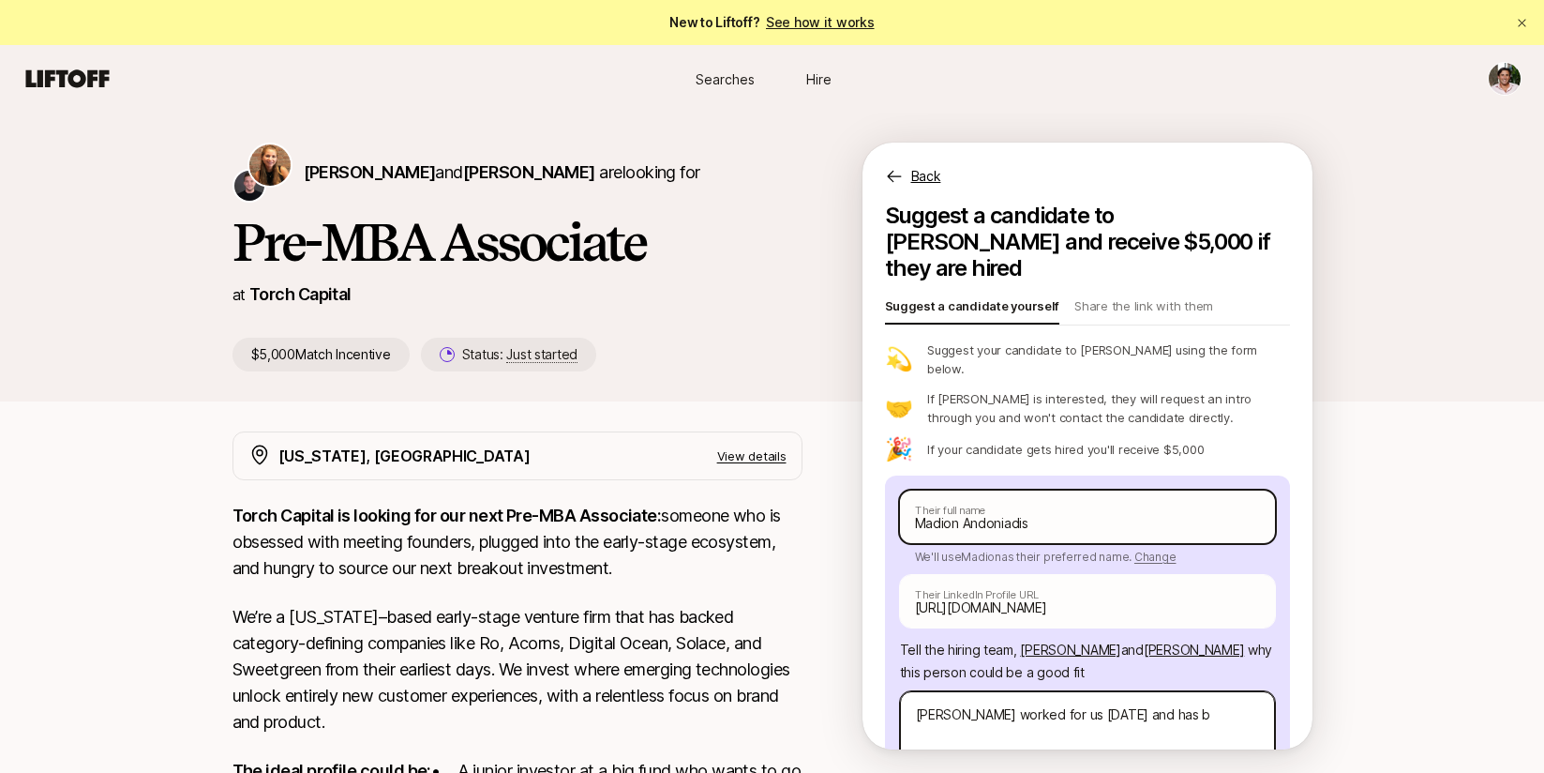
type textarea "[PERSON_NAME] worked for us [DATE] and has be"
type textarea "x"
type textarea "[PERSON_NAME] worked for us [DATE] and has bee"
type textarea "x"
type textarea "[PERSON_NAME] worked for us [DATE] and has been"
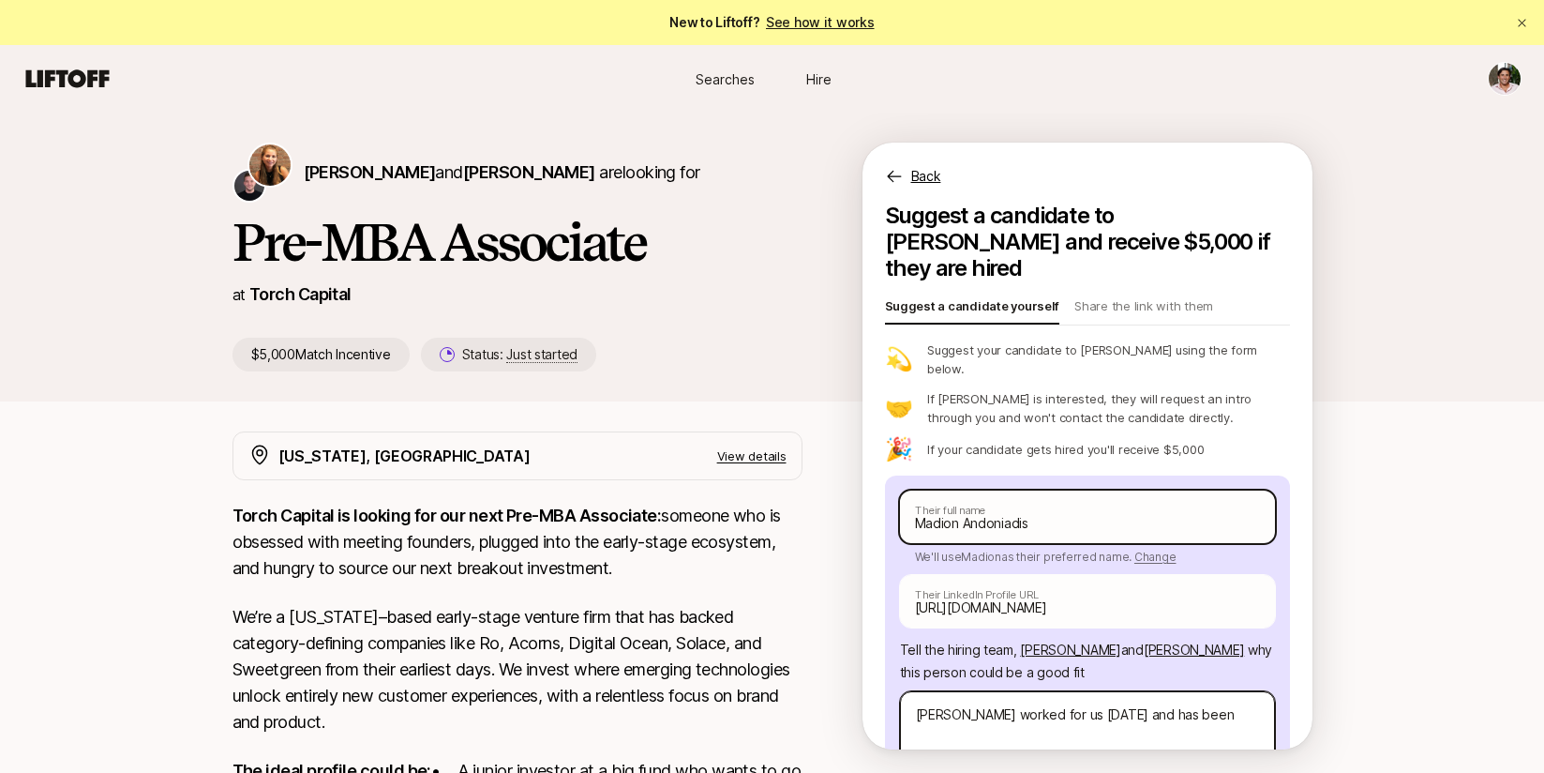
type textarea "x"
type textarea "[PERSON_NAME] worked for us [DATE] and has been d"
type textarea "x"
type textarea "[PERSON_NAME] worked for us [DATE] and has been do"
type textarea "x"
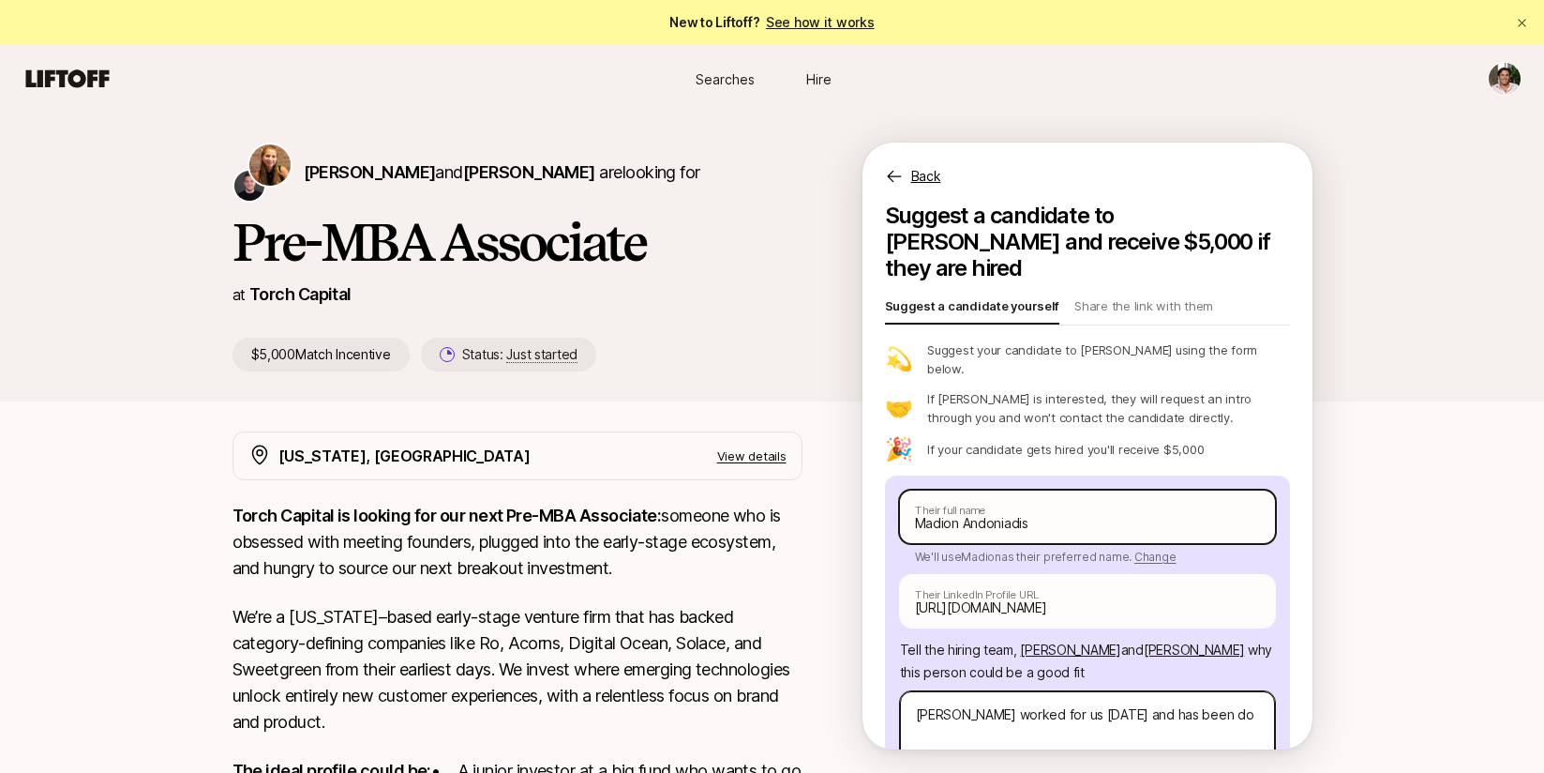
type textarea "[PERSON_NAME] worked for us [DATE] and has been doi"
type textarea "x"
type textarea "[PERSON_NAME] worked for us [DATE] and has been doin"
type textarea "x"
type textarea "[PERSON_NAME] worked for us [DATE] and has been doing"
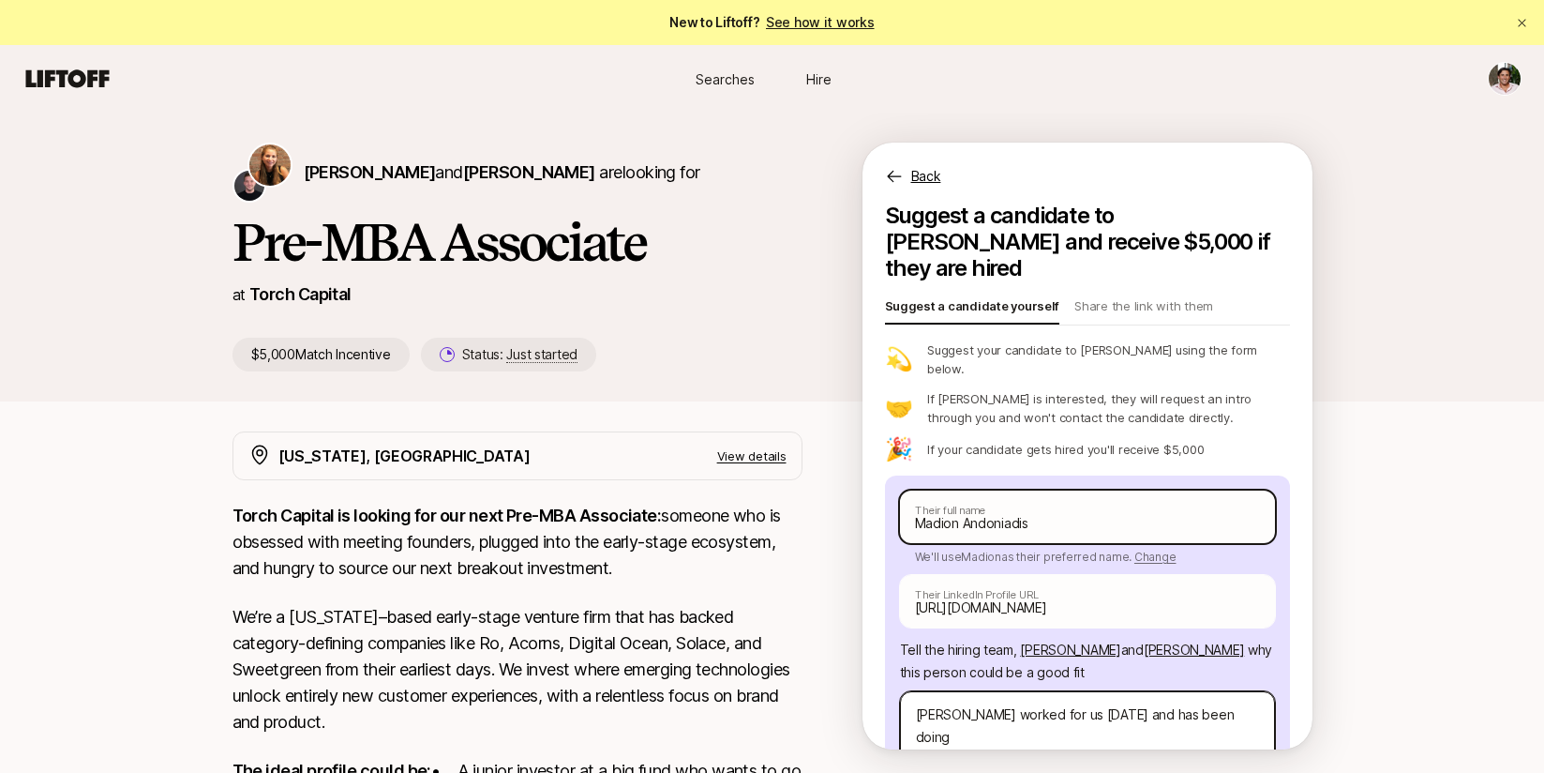
type textarea "x"
type textarea "[PERSON_NAME] worked for us [DATE] and has been doing"
type textarea "x"
type textarea "[PERSON_NAME] worked for us [DATE] and has been doing h"
type textarea "x"
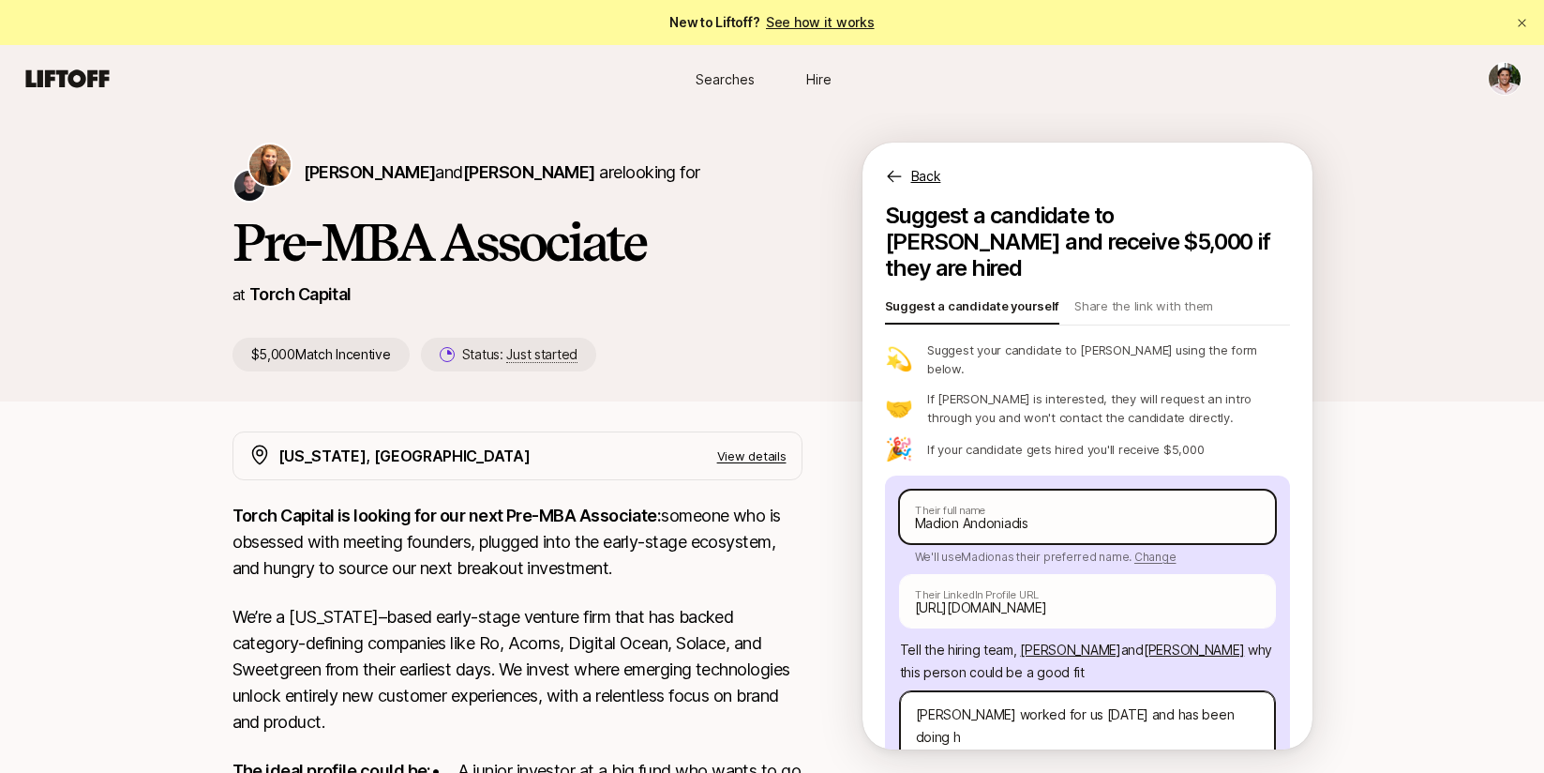
type textarea "[PERSON_NAME] worked for us [DATE] and has been doing he"
type textarea "x"
type textarea "[PERSON_NAME] worked for us [DATE] and has been doing hea"
type textarea "x"
type textarea "[PERSON_NAME] worked for us [DATE] and has been doing heal"
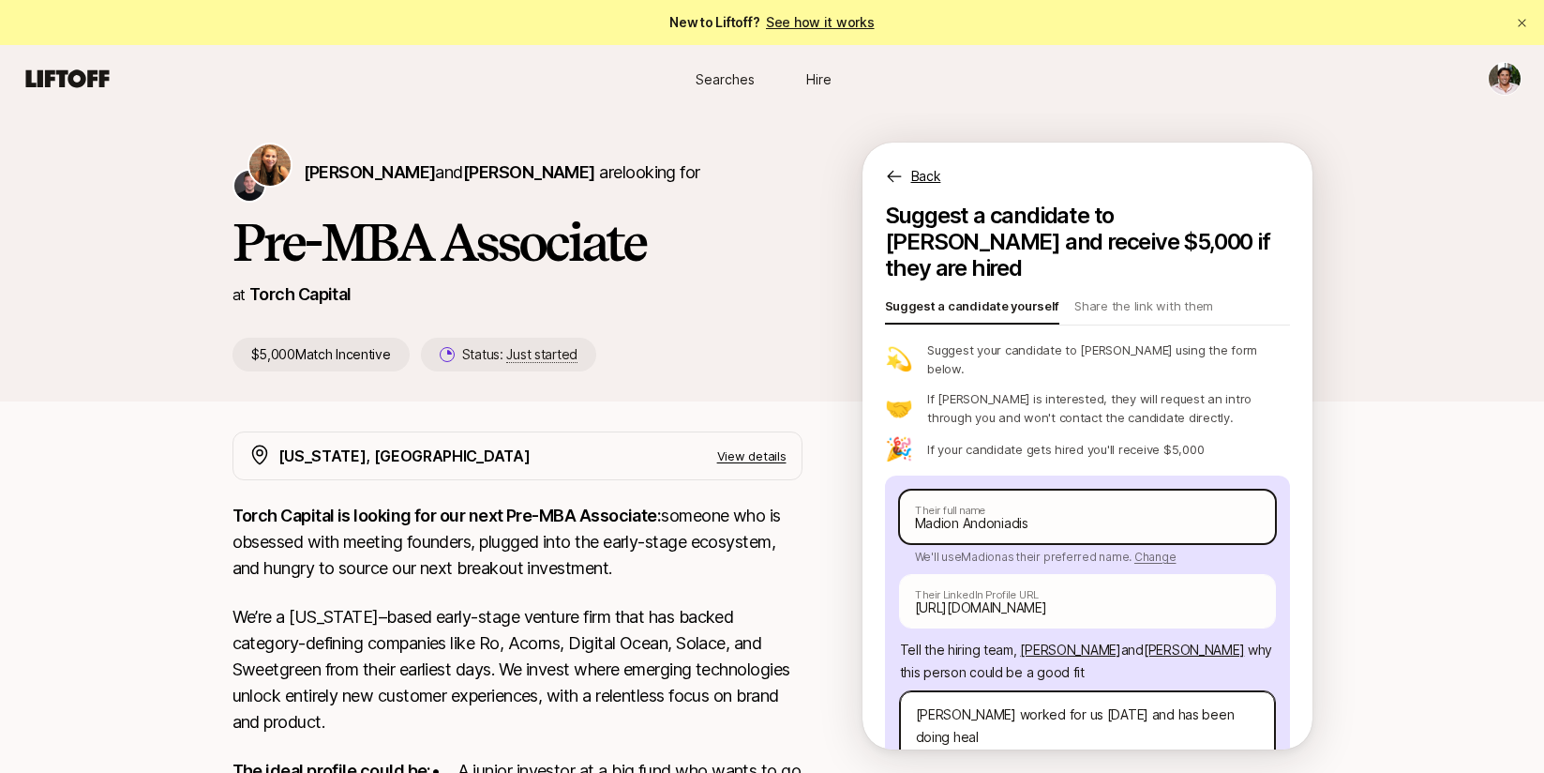
type textarea "x"
type textarea "[PERSON_NAME] worked for us [DATE] and has been doing healt"
type textarea "x"
type textarea "[PERSON_NAME] worked for us [DATE] and has been doing health"
type textarea "x"
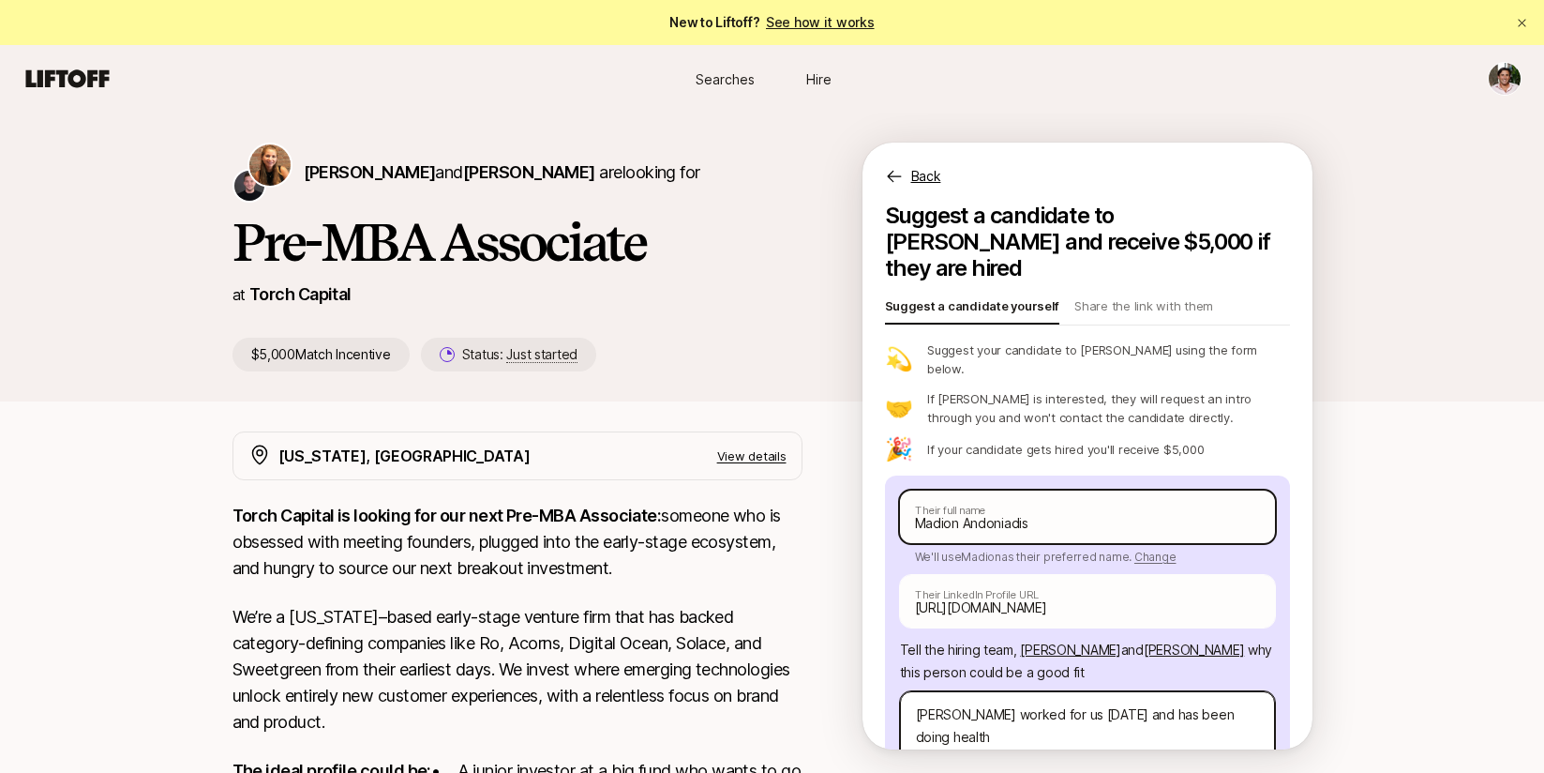
type textarea "[PERSON_NAME] worked for us [DATE] and has been doing healthc"
type textarea "x"
type textarea "[PERSON_NAME] worked for us [DATE] and has been doing healthca"
type textarea "x"
type textarea "[PERSON_NAME] worked for us [DATE] and has been doing healthcar"
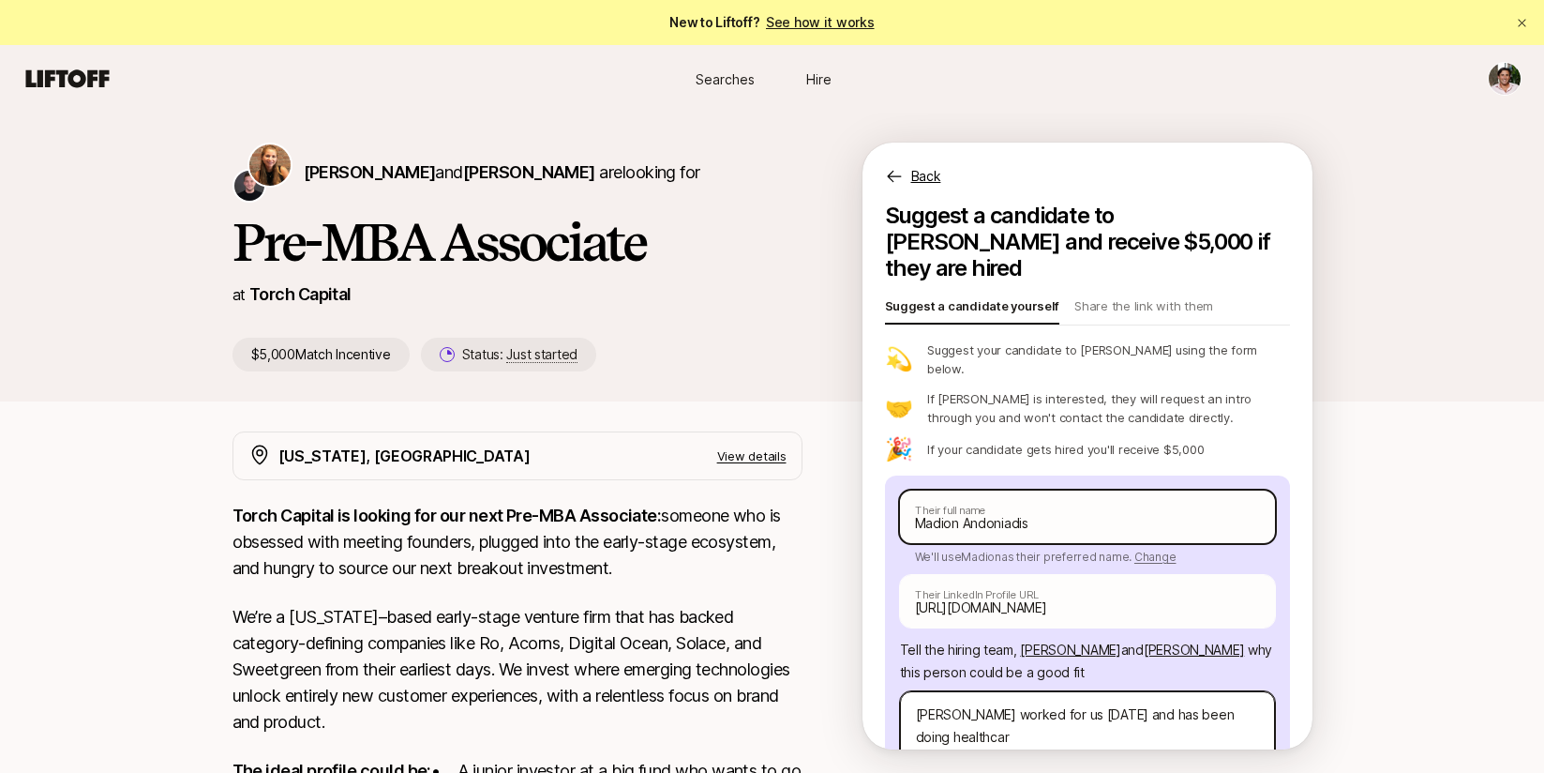
type textarea "x"
type textarea "[PERSON_NAME] worked for us [DATE] and has been doing healthcare"
type textarea "x"
type textarea "[PERSON_NAME] worked for us [DATE] and has been doing healthcare"
type textarea "x"
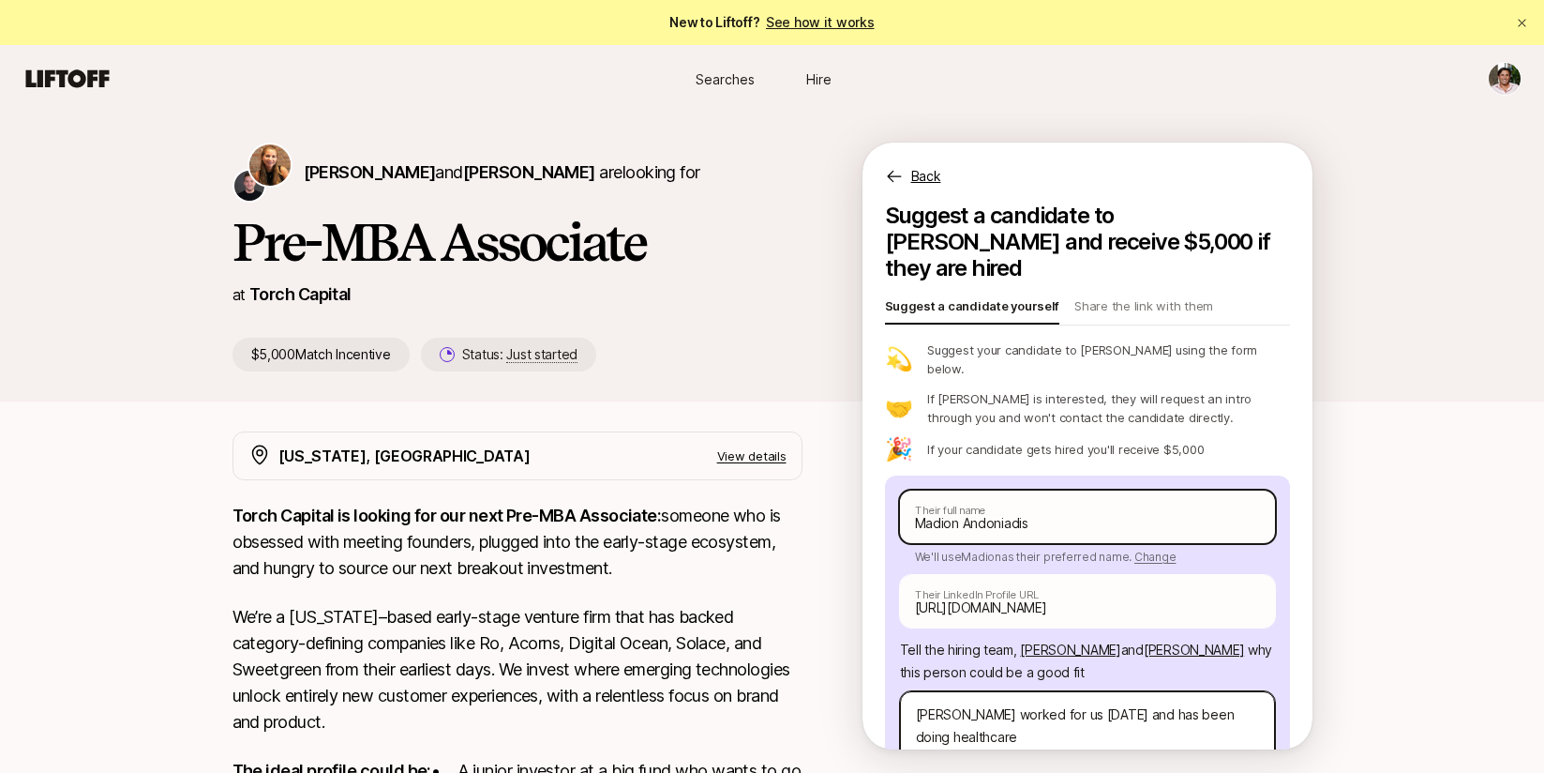
type textarea "[PERSON_NAME] worked for us [DATE] and has been doing healthcare i"
type textarea "x"
type textarea "[PERSON_NAME] worked for us [DATE] and has been doing healthcare in"
type textarea "x"
type textarea "[PERSON_NAME] worked for us [DATE] and has been doing healthcare inv"
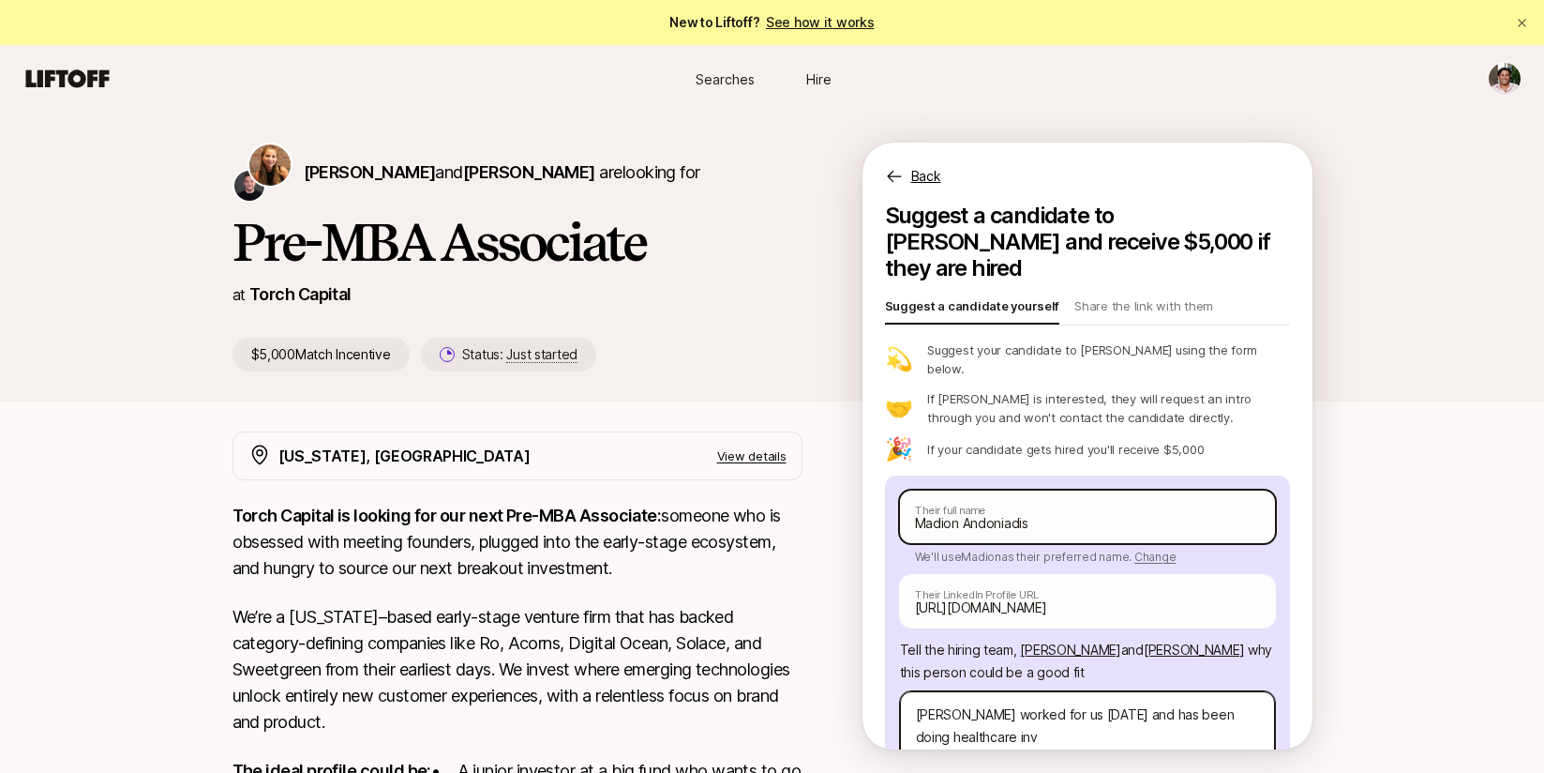
type textarea "x"
type textarea "[PERSON_NAME] worked for us [DATE] and has been doing healthcare inve"
type textarea "x"
type textarea "[PERSON_NAME] worked for us [DATE] and has been doing healthcare inves"
type textarea "x"
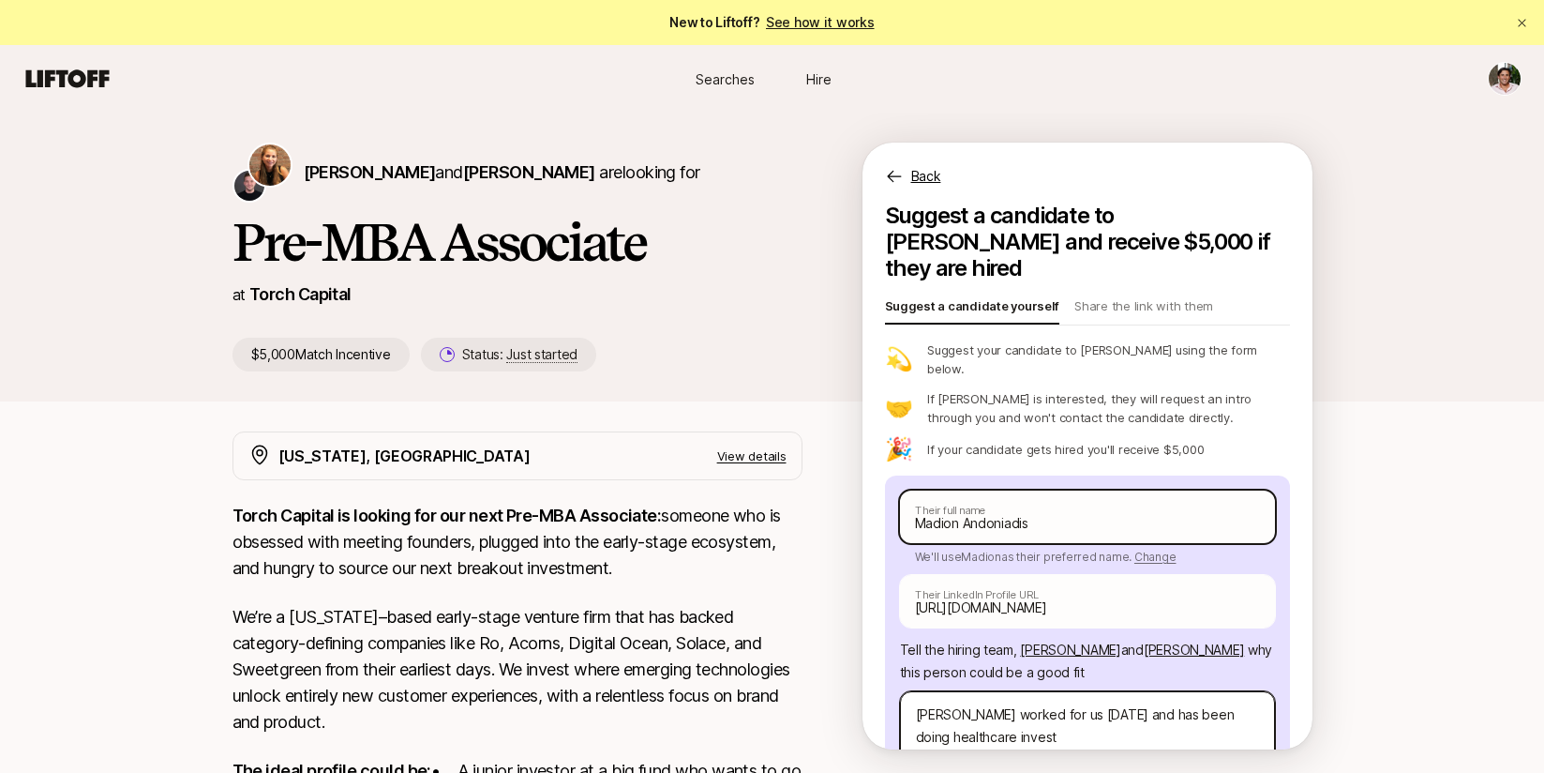
type textarea "[PERSON_NAME] worked for us [DATE] and has been doing healthcare investm"
type textarea "x"
type textarea "[PERSON_NAME] worked for us [DATE] and has been doing healthcare investme"
type textarea "x"
type textarea "[PERSON_NAME] worked for us [DATE] and has been doing healthcare investmen"
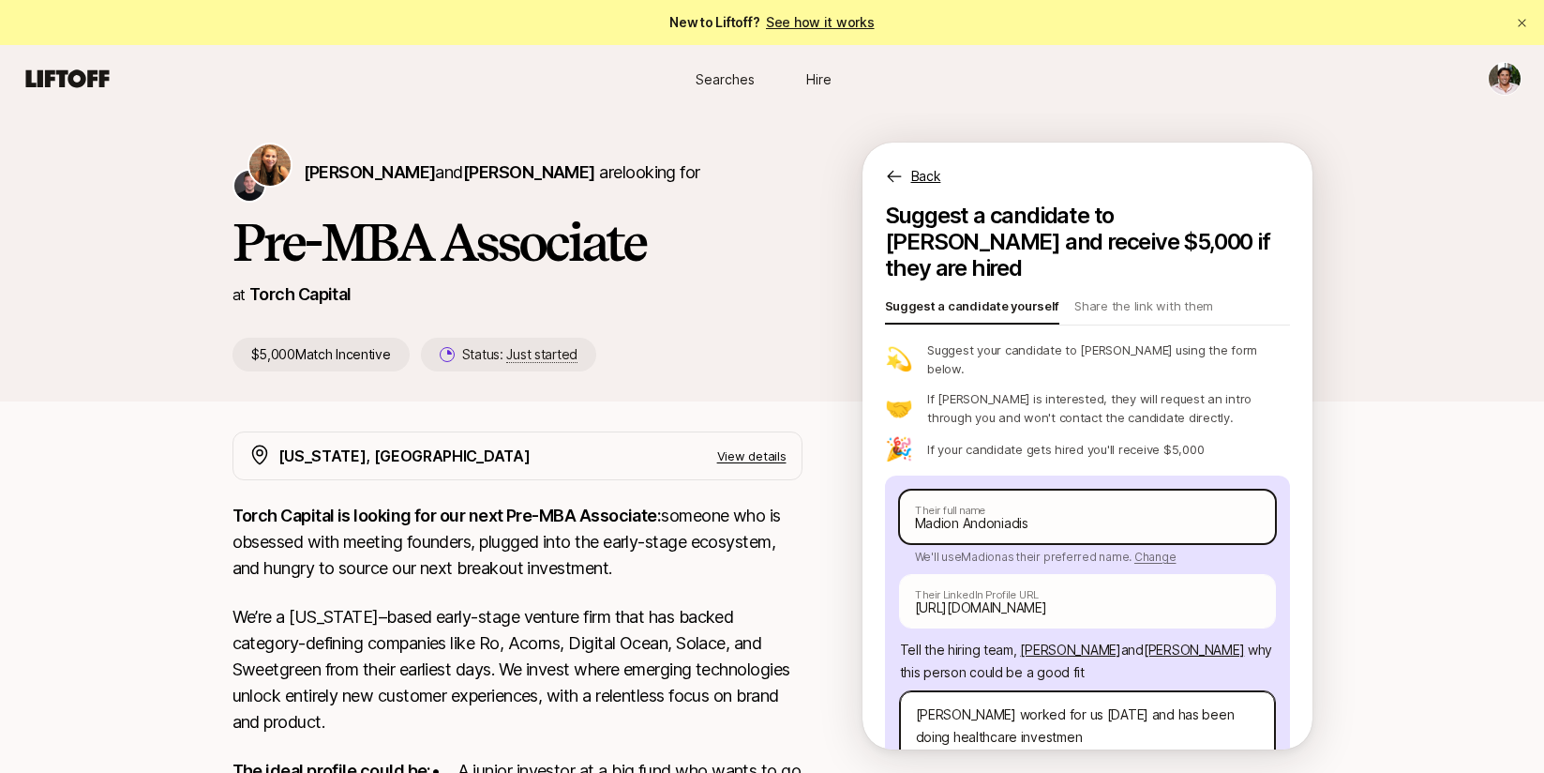
type textarea "x"
type textarea "[PERSON_NAME] worked for us [DATE] and has been doing healthcare investment"
type textarea "x"
type textarea "[PERSON_NAME] worked for us [DATE] and has been doing healthcare investment b"
type textarea "x"
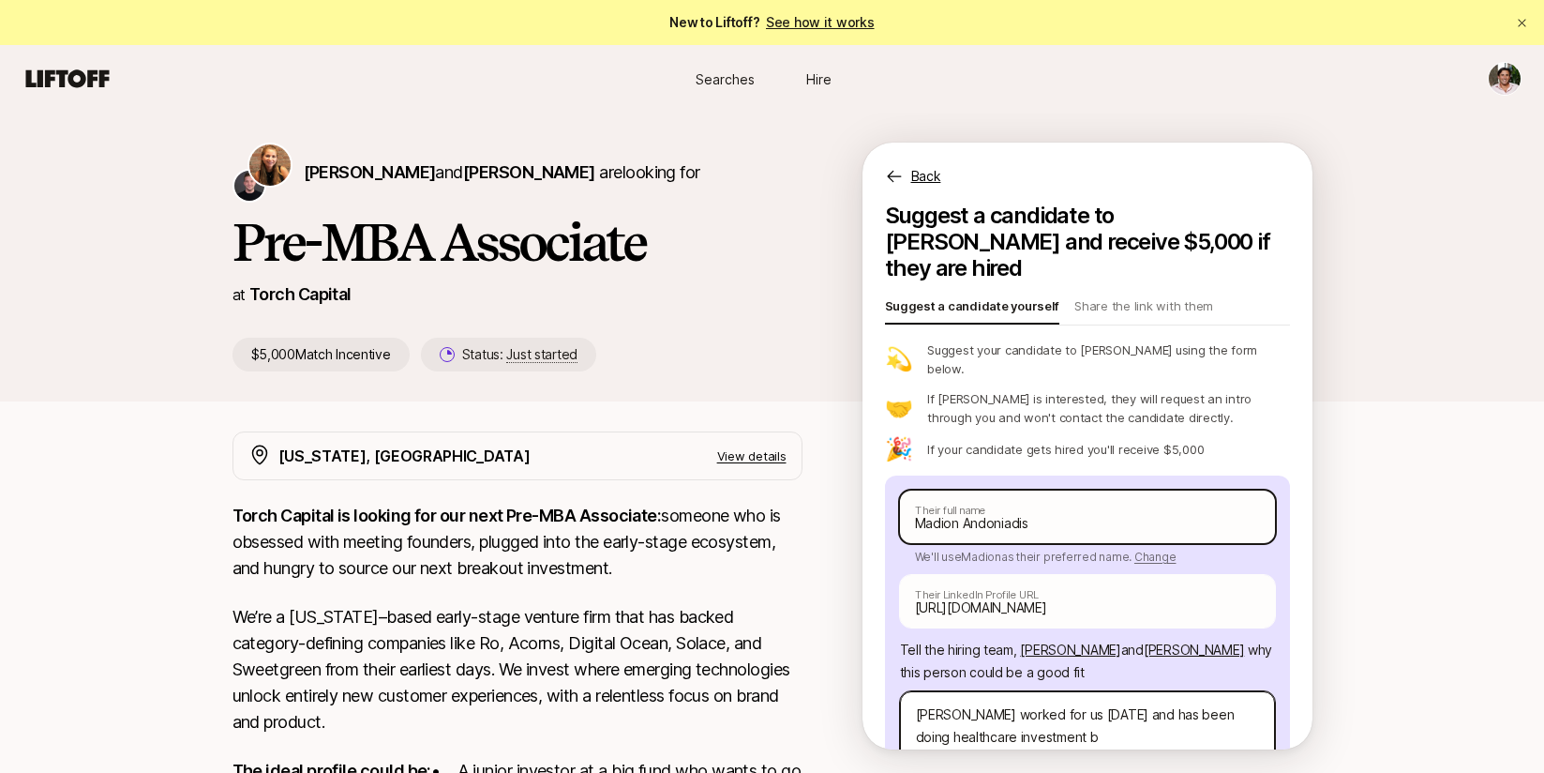
type textarea "[PERSON_NAME] worked for us [DATE] and has been doing healthcare investment ba"
type textarea "x"
type textarea "[PERSON_NAME] worked for us [DATE] and has been doing healthcare investment ban"
type textarea "x"
type textarea "[PERSON_NAME] worked for us [DATE] and has been doing healthcare investment bank"
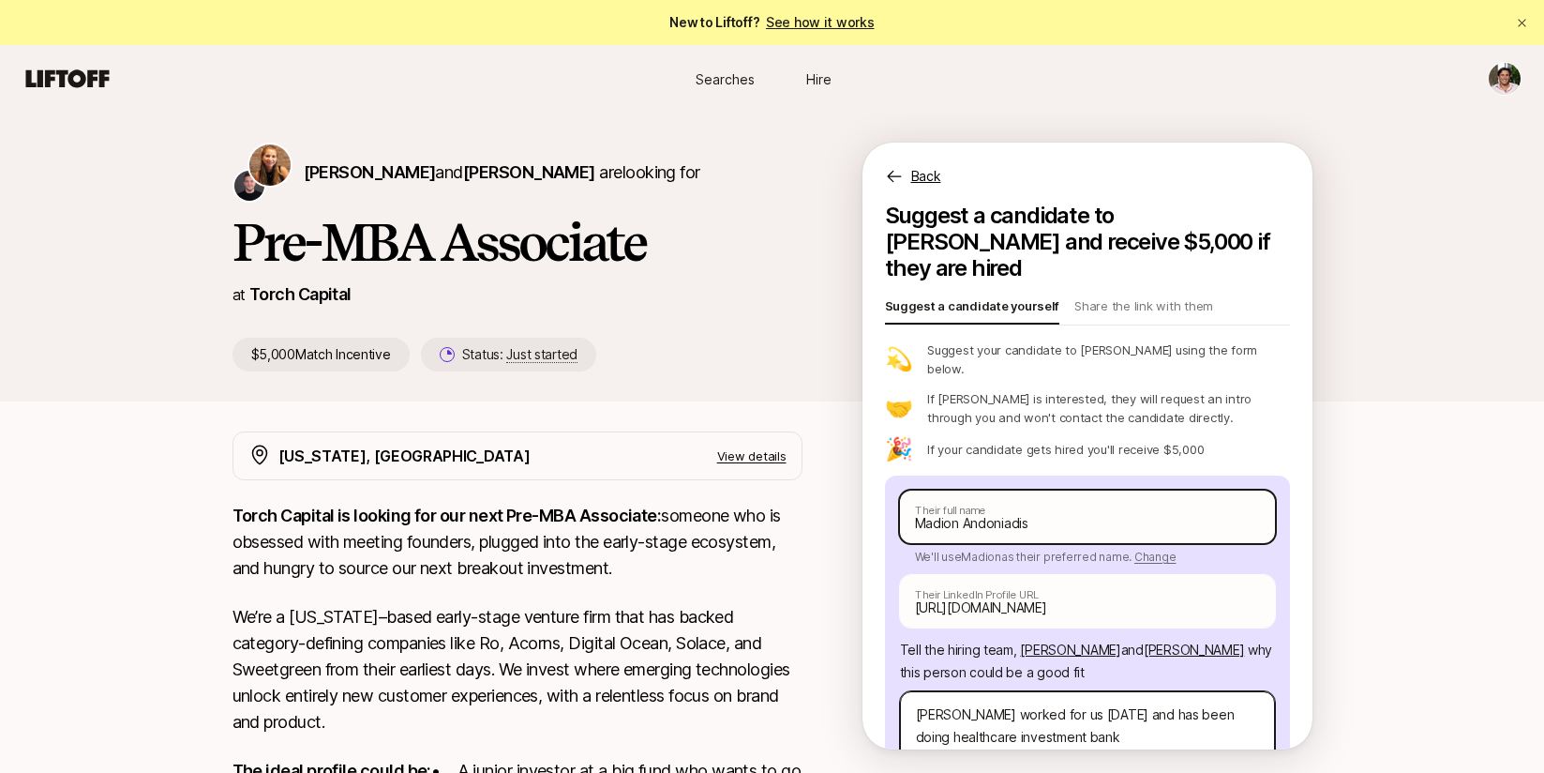
type textarea "x"
type textarea "[PERSON_NAME] worked for us [DATE] and has been doing healthcare investment ban…"
type textarea "x"
type textarea "[PERSON_NAME] worked for us [DATE] and has been doing healthcare investment ban…"
type textarea "x"
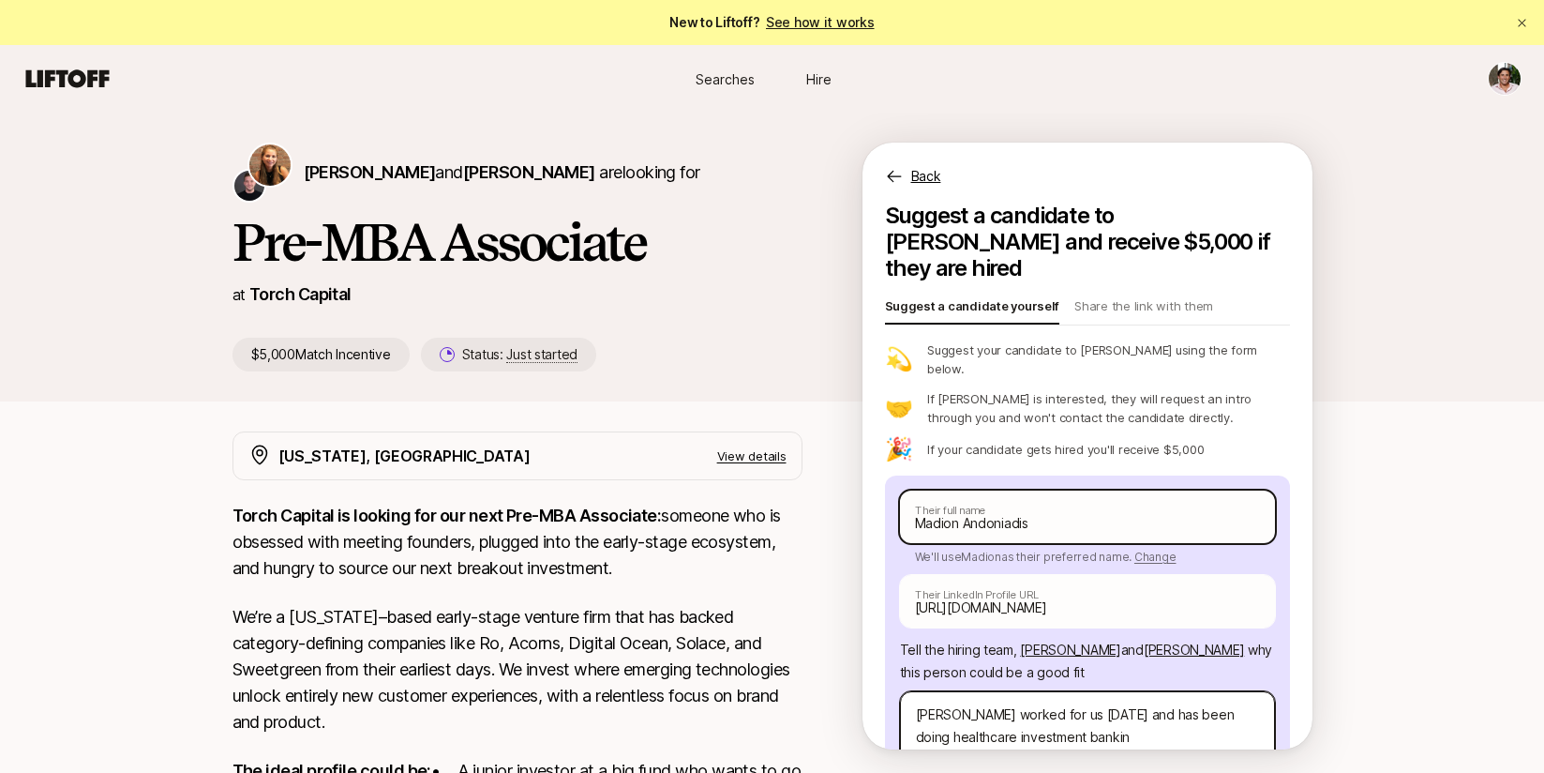
type textarea "[PERSON_NAME] worked for us [DATE] and has been doing healthcare investment ban…"
type textarea "x"
type textarea "[PERSON_NAME] worked for us [DATE] and has been doing healthcare investment ban…"
type textarea "x"
type textarea "[PERSON_NAME] worked for us [DATE] and has been doing healthcare investment ban…"
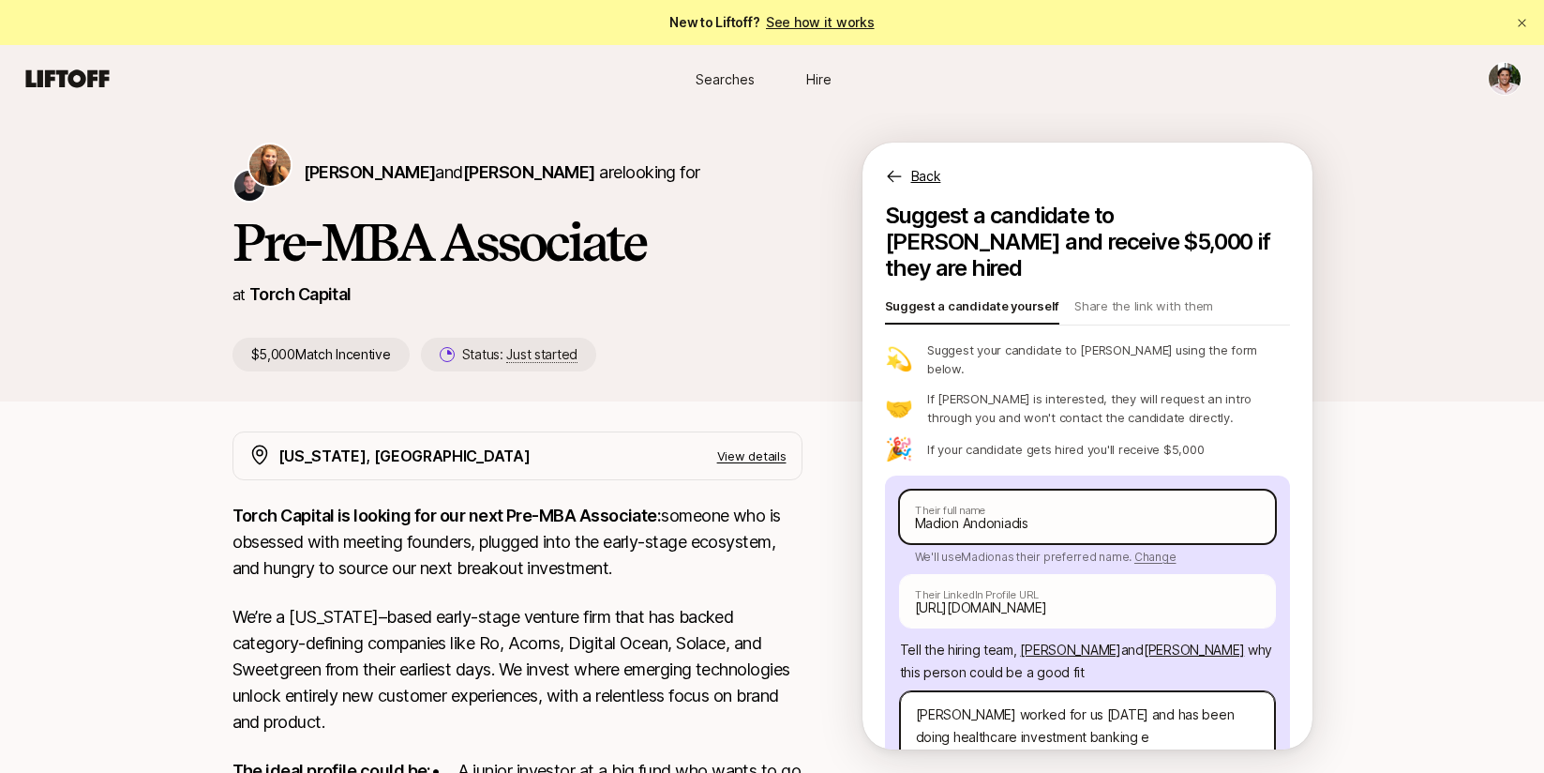
type textarea "x"
type textarea "[PERSON_NAME] worked for us [DATE] and has been doing healthcare investment ban…"
type textarea "x"
type textarea "[PERSON_NAME] worked for us [DATE] and has been doing healthcare investment ban…"
type textarea "x"
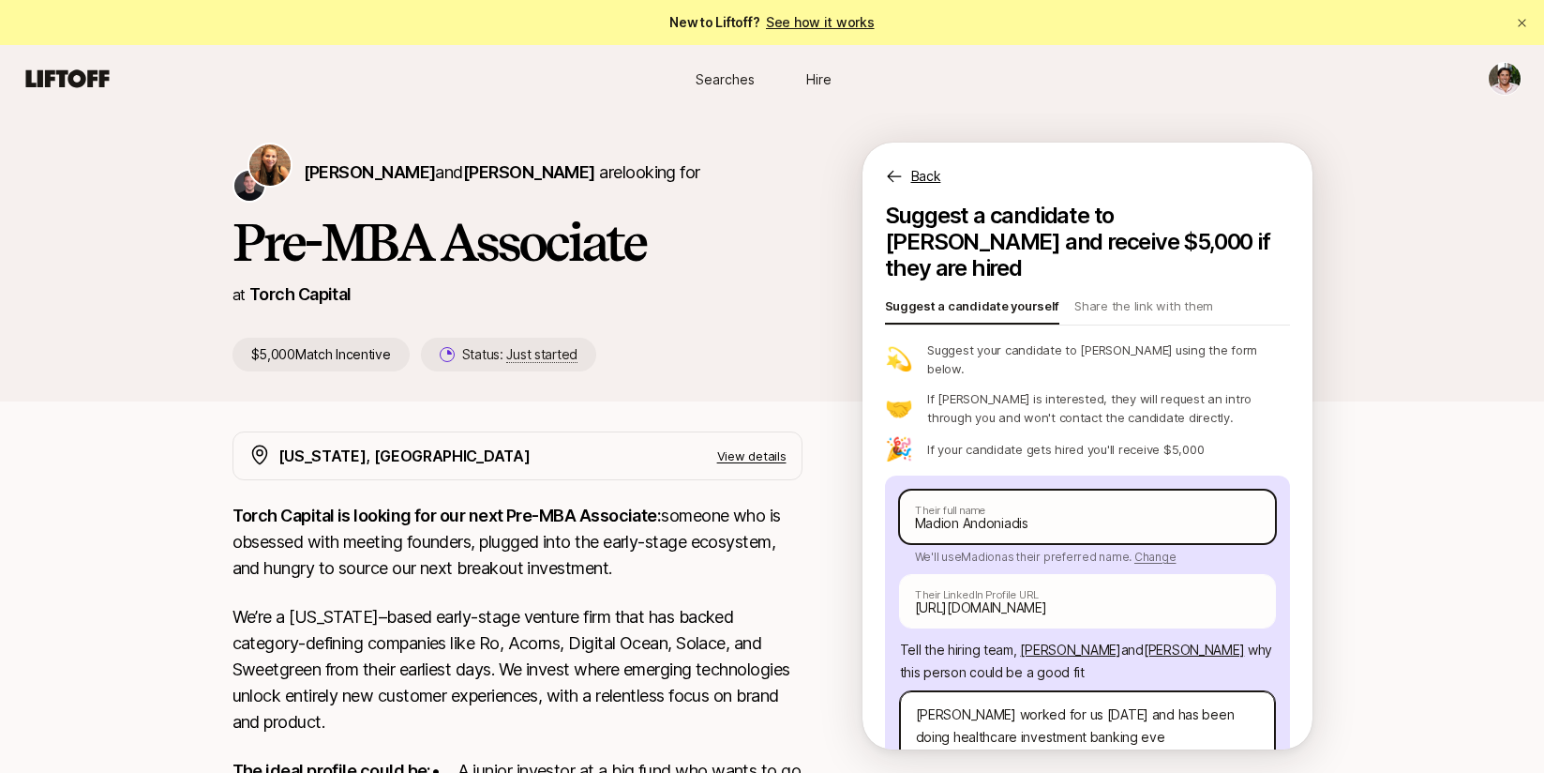
type textarea "[PERSON_NAME] worked for us [DATE] and has been doing healthcare investment ban…"
type textarea "x"
type textarea "[PERSON_NAME] worked for us [DATE] and has been doing healthcare investment ban…"
type textarea "x"
type textarea "[PERSON_NAME] worked for us [DATE] and has been doing healthcare investment ban…"
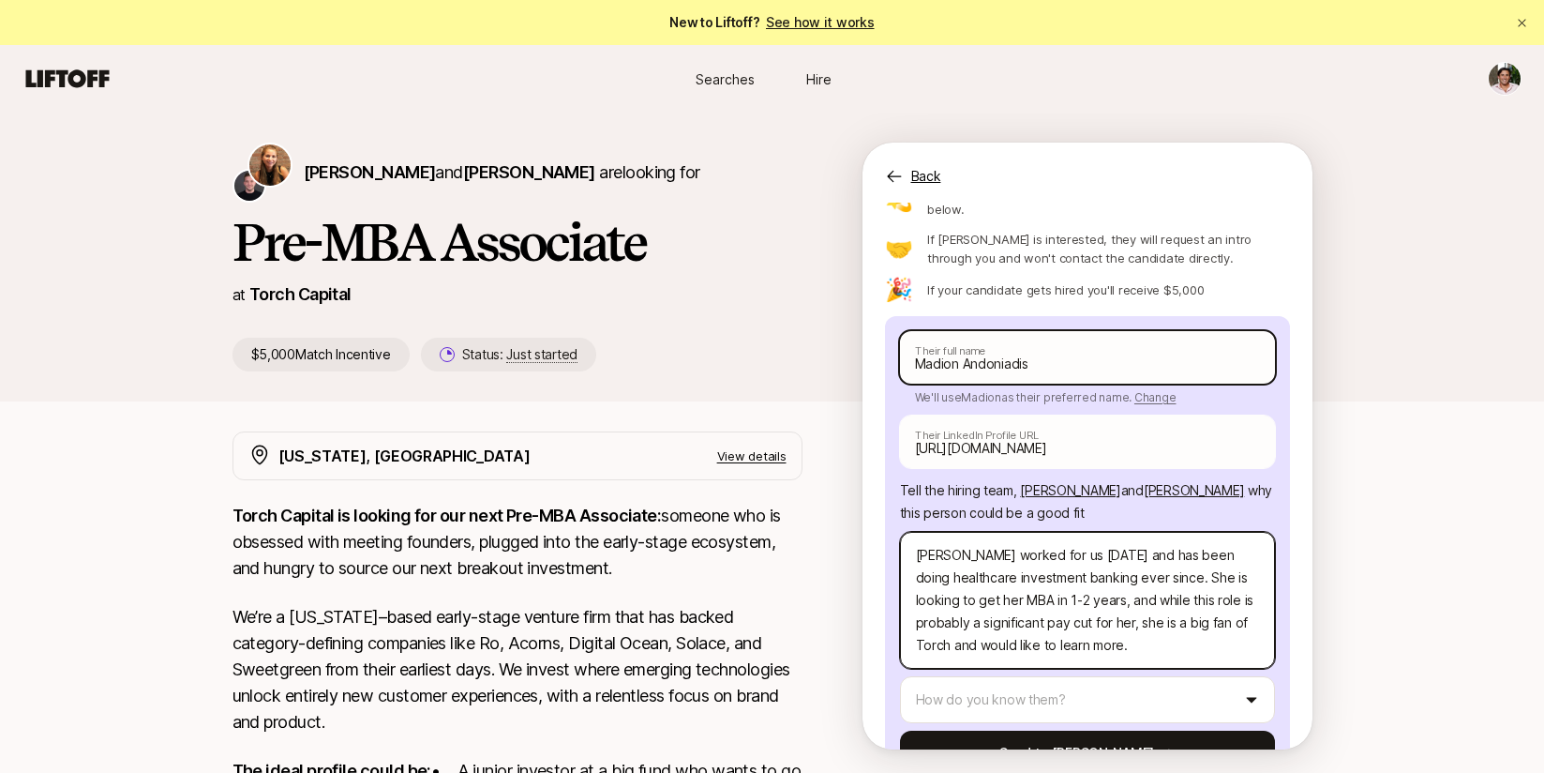
scroll to position [182, 0]
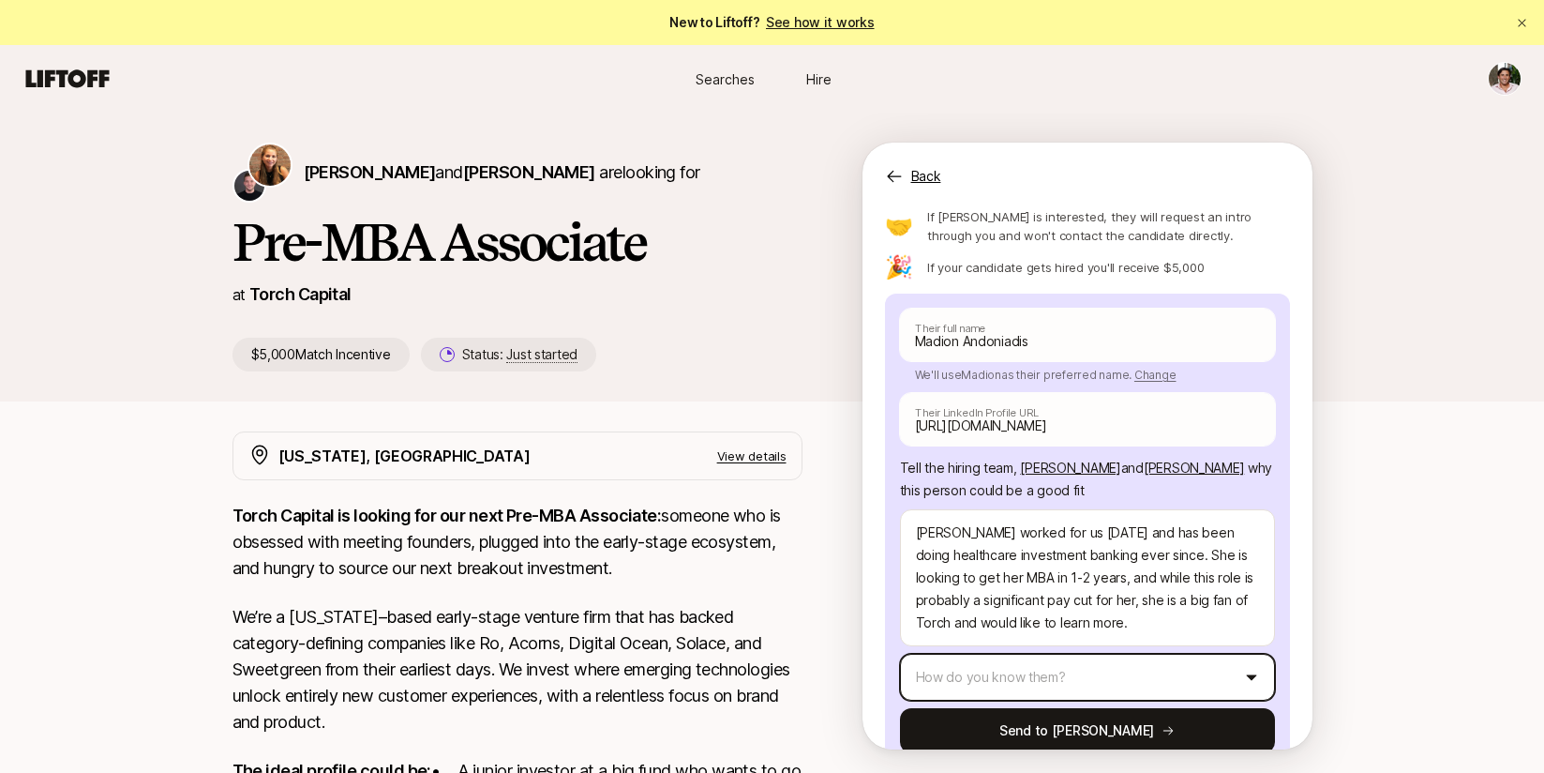
click at [1056, 623] on html "New to Liftoff? See how it works Searches Hire Searches Hire [PERSON_NAME] and …" at bounding box center [772, 386] width 1544 height 773
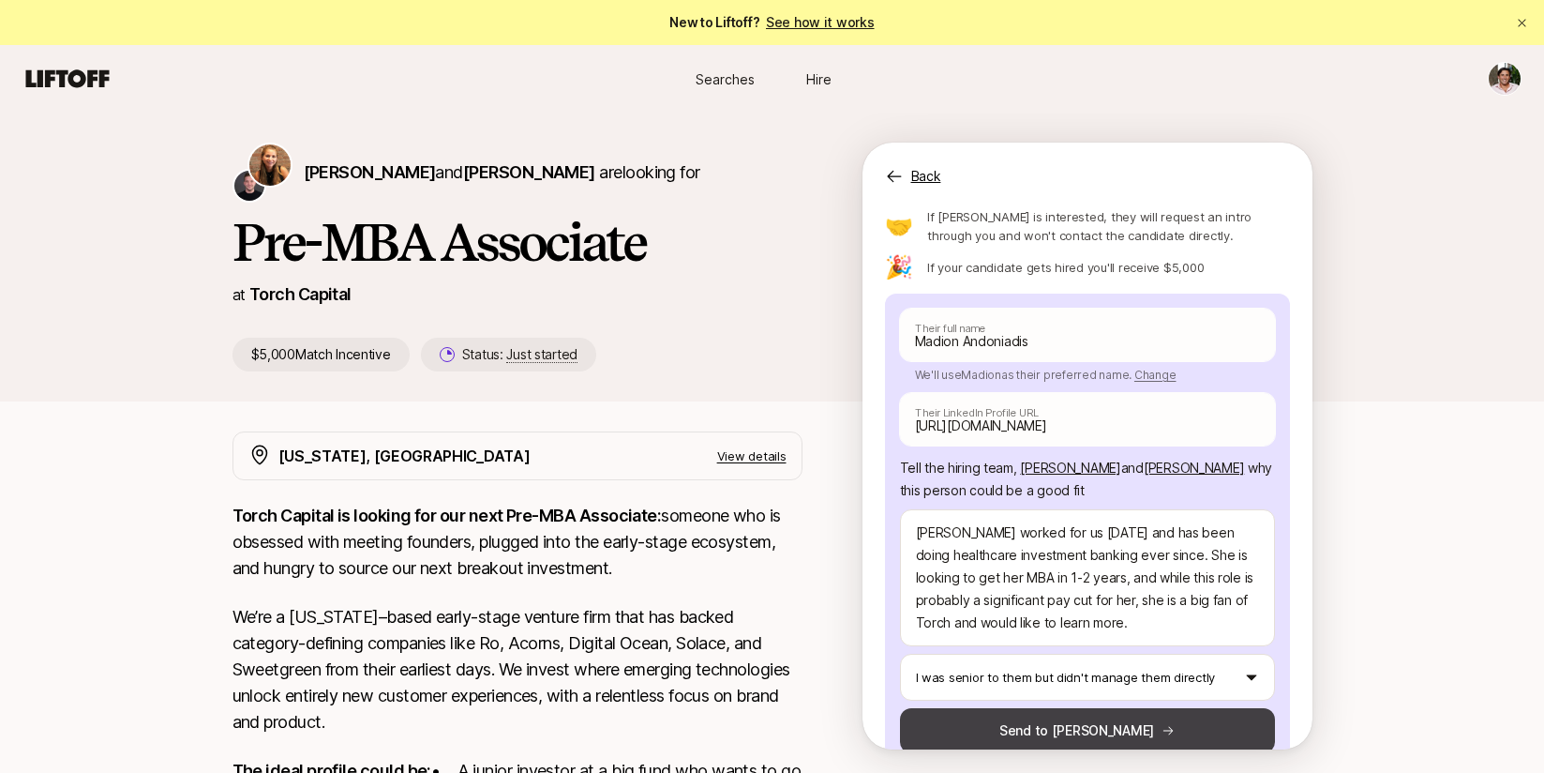
click at [1035, 708] on button "Send to [PERSON_NAME]" at bounding box center [1087, 730] width 375 height 45
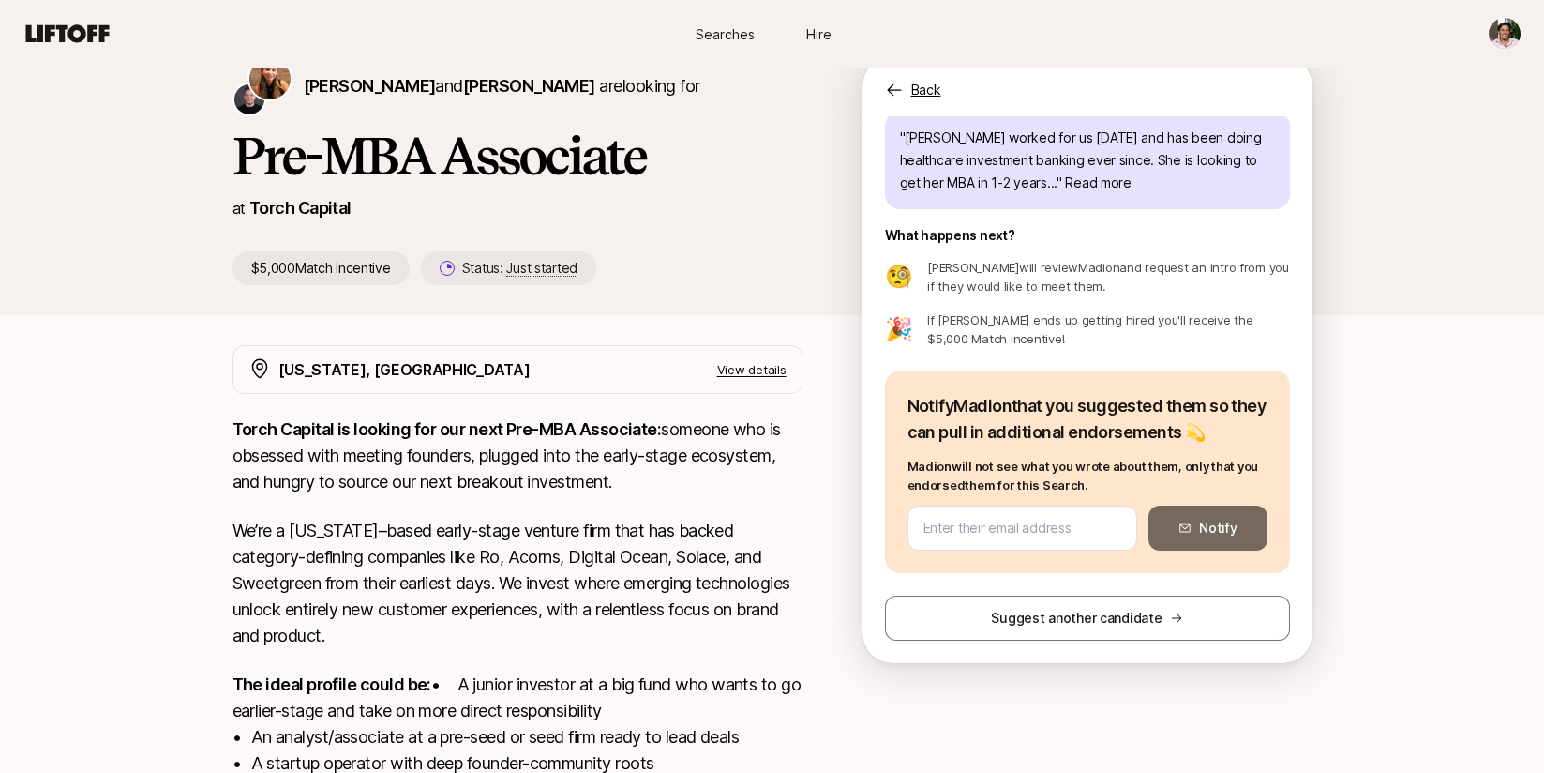
scroll to position [129, 0]
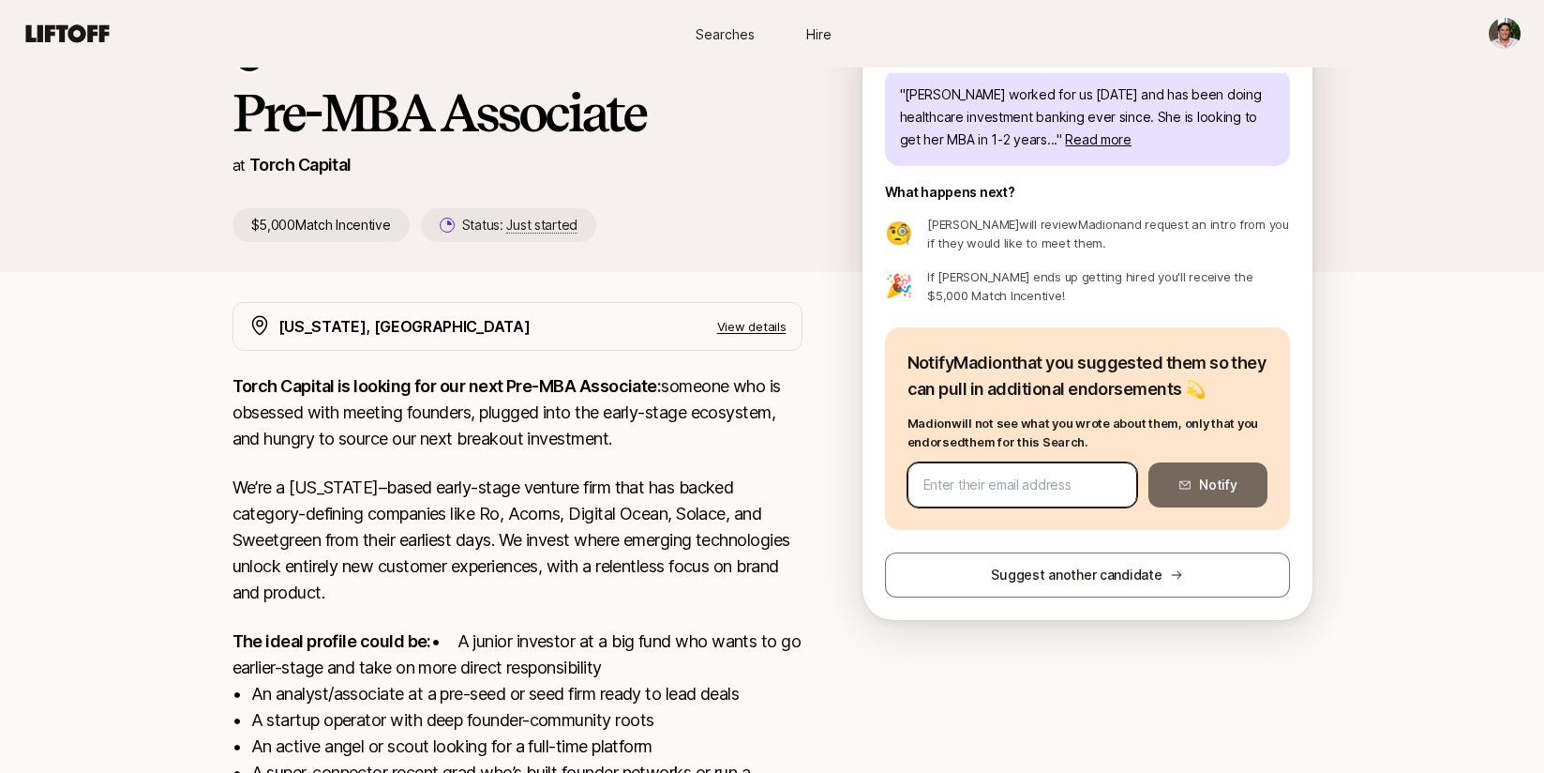
paste input "[PERSON_NAME] <[EMAIL_ADDRESS][DOMAIN_NAME]>"
drag, startPoint x: 992, startPoint y: 489, endPoint x: 668, endPoint y: 341, distance: 356.3
click at [668, 341] on div "[PERSON_NAME] and [PERSON_NAME] are looking for Pre-MBA Associate at Torch Capi…" at bounding box center [772, 487] width 1544 height 1009
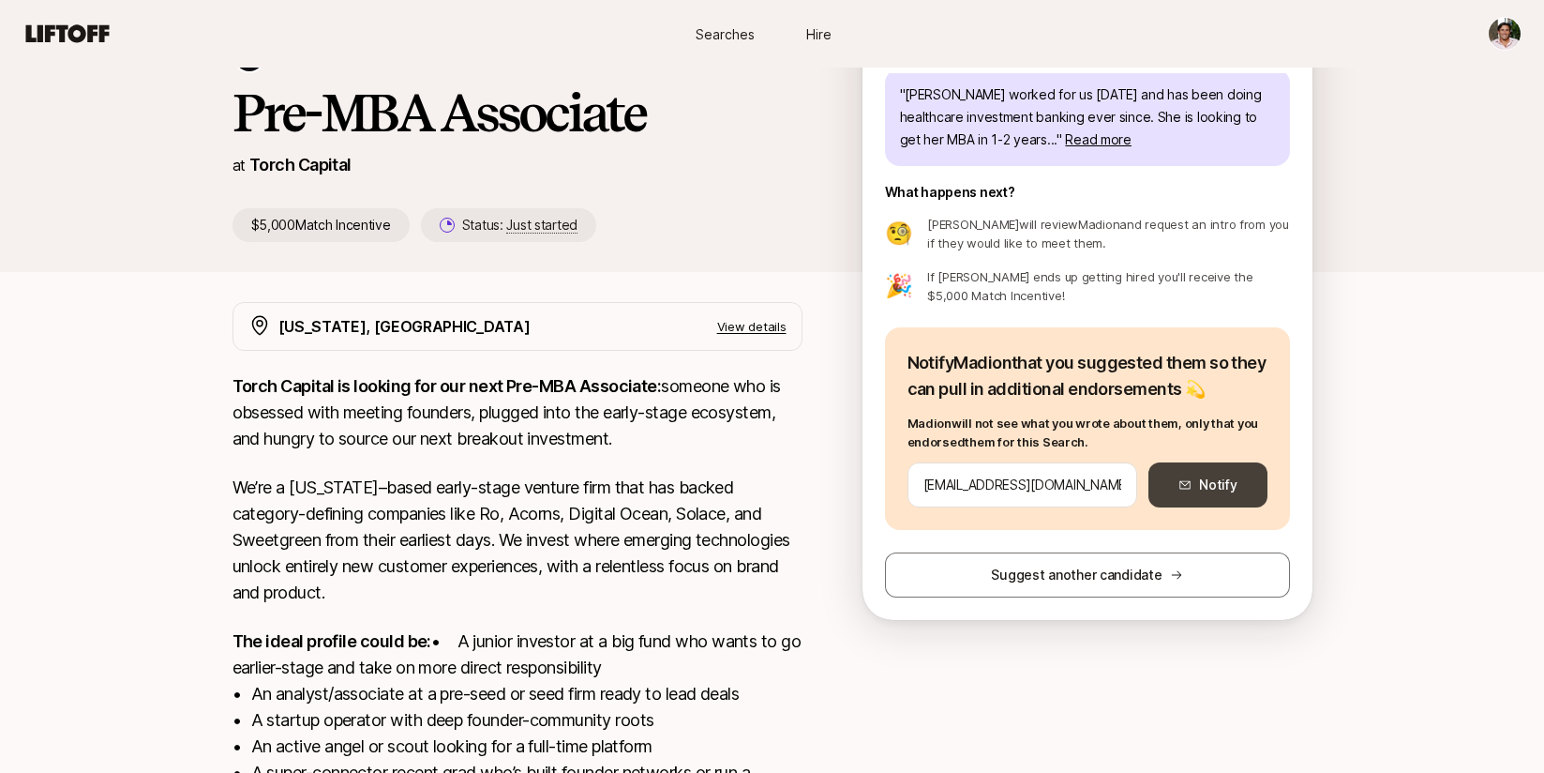
click at [1228, 479] on button "Notify" at bounding box center [1208, 484] width 118 height 45
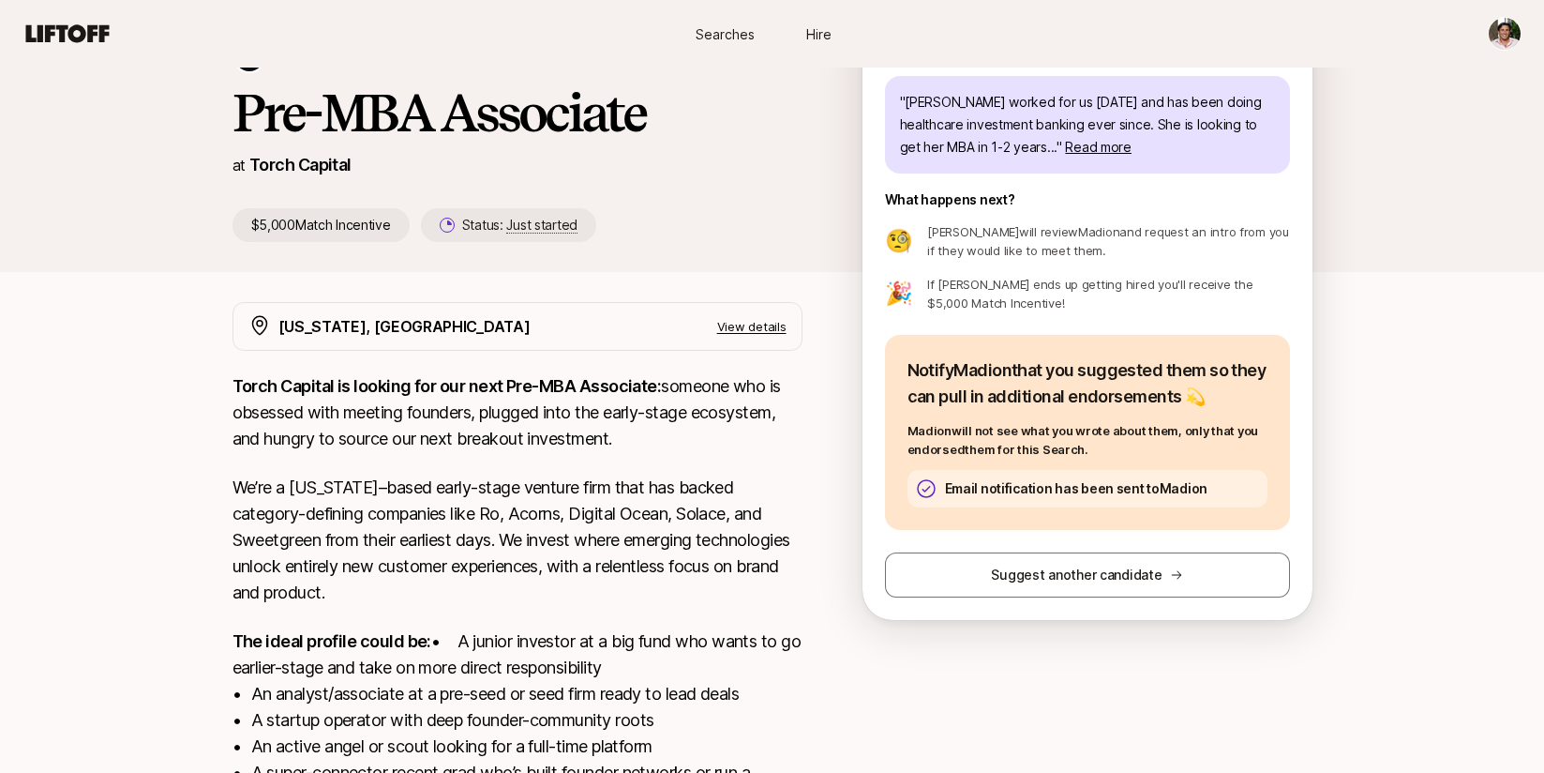
scroll to position [80, 0]
